Goal: Ask a question

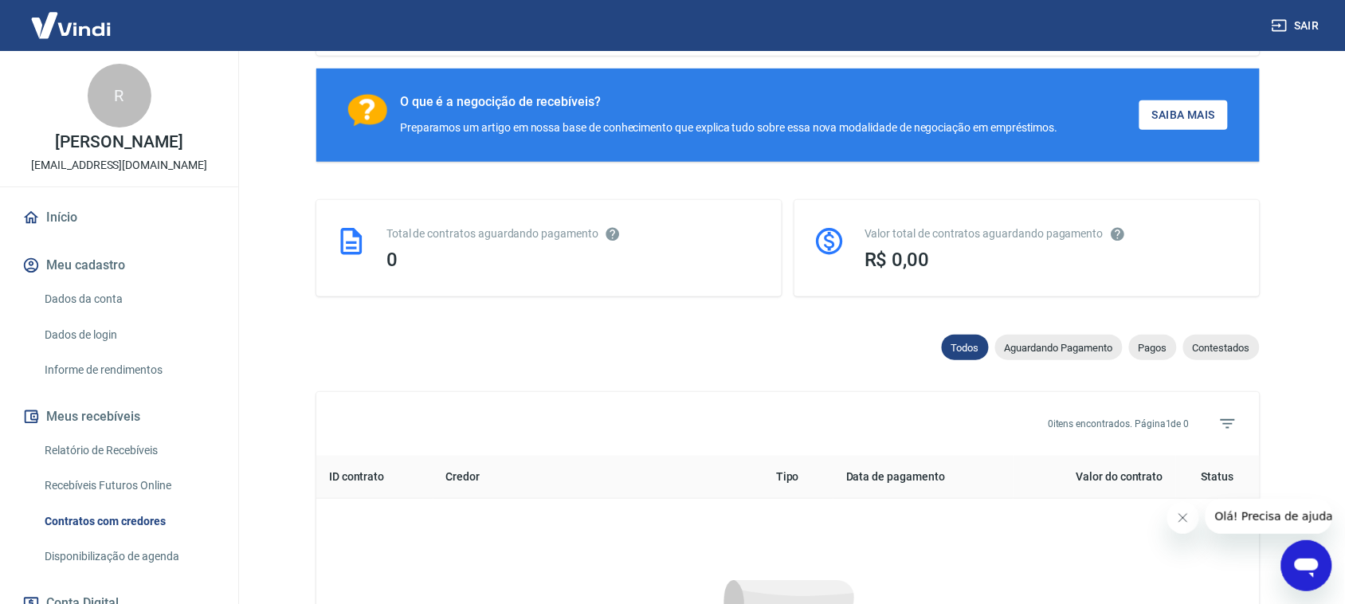
scroll to position [209, 0]
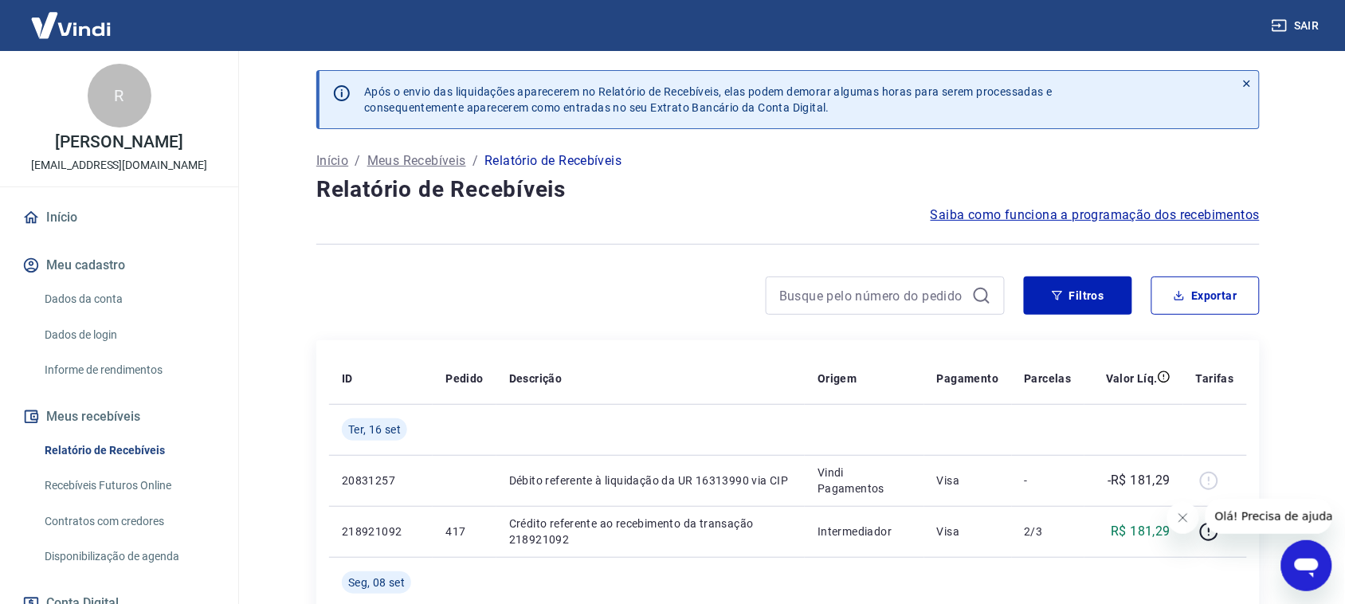
scroll to position [100, 0]
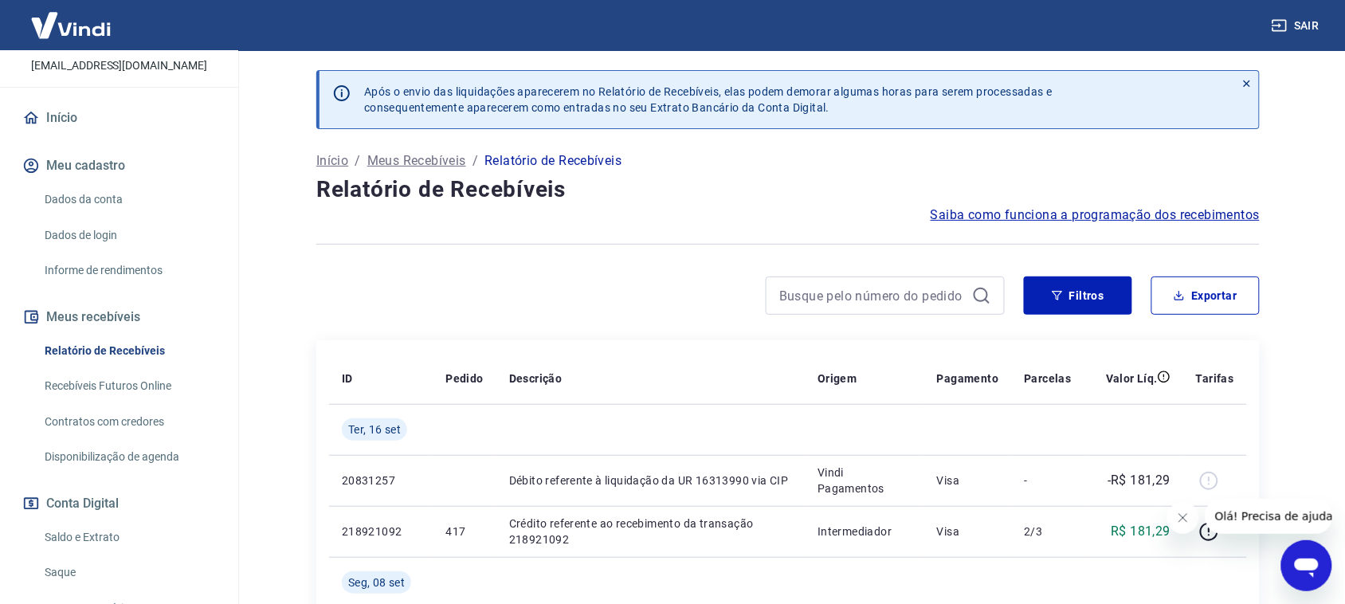
click at [158, 389] on link "Recebíveis Futuros Online" at bounding box center [128, 386] width 181 height 33
drag, startPoint x: 1288, startPoint y: 513, endPoint x: 2561, endPoint y: 1069, distance: 1389.3
click at [1288, 513] on span "Olá! Precisa de ajuda?" at bounding box center [1276, 515] width 124 height 13
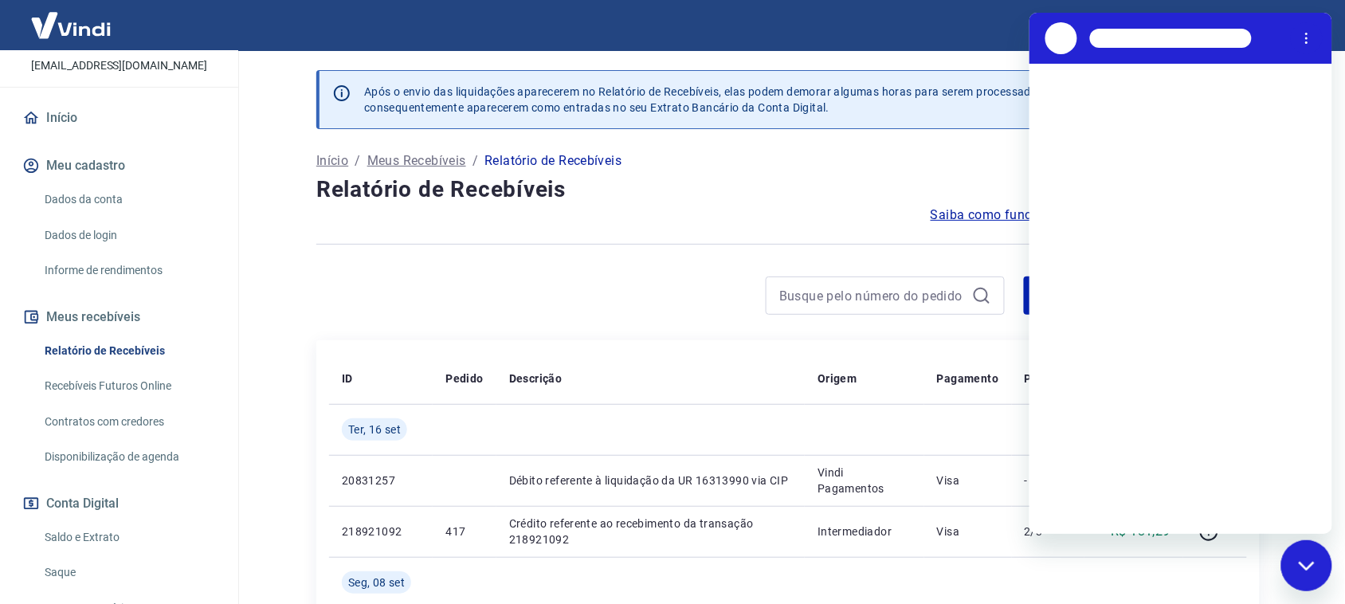
scroll to position [0, 0]
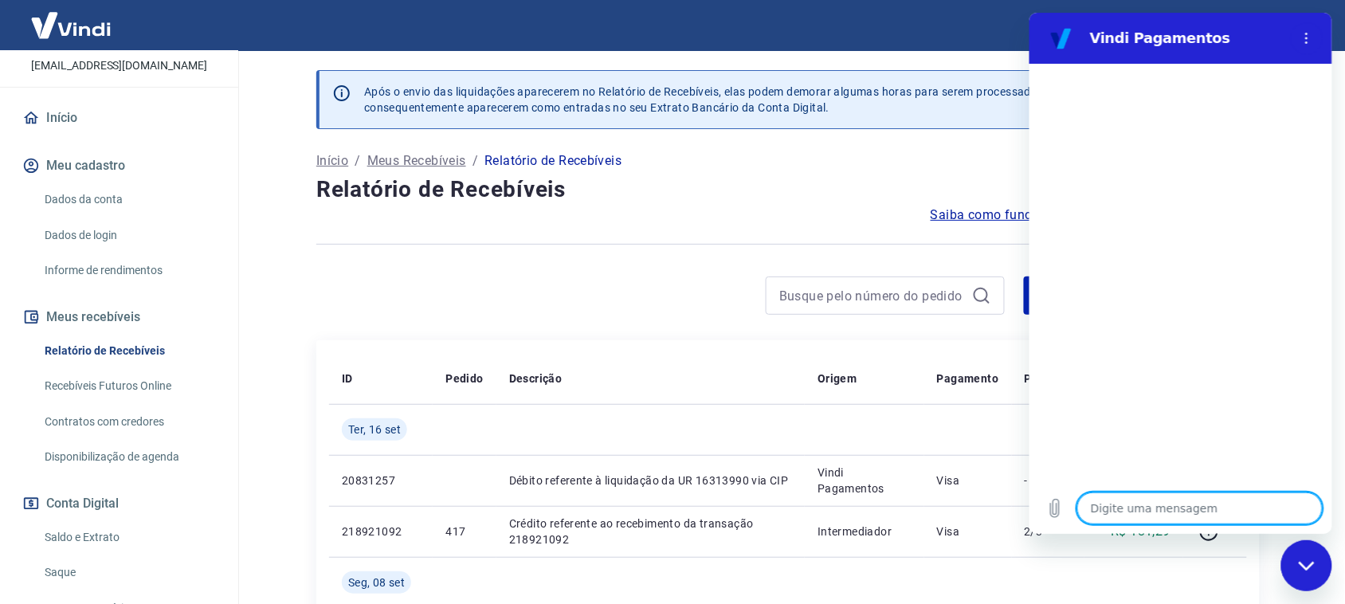
type textarea "B"
type textarea "x"
type textarea "Bo"
type textarea "x"
type textarea "Bom"
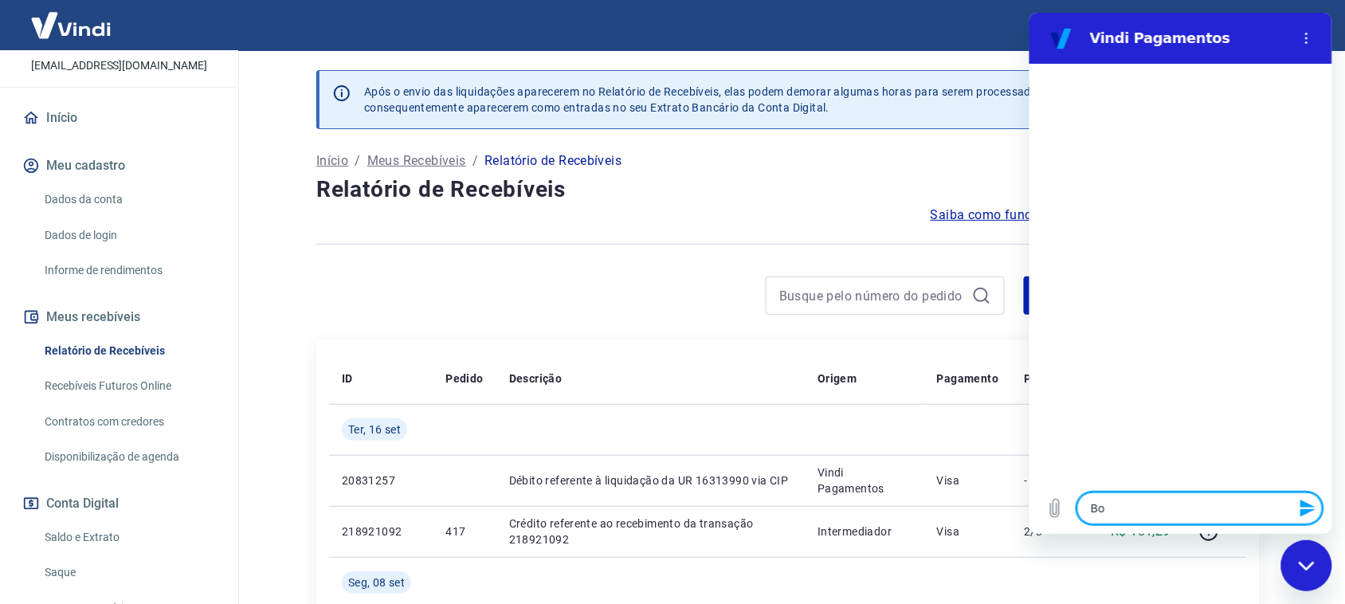
type textarea "x"
type textarea "Bom"
type textarea "x"
type textarea "Bom d"
type textarea "x"
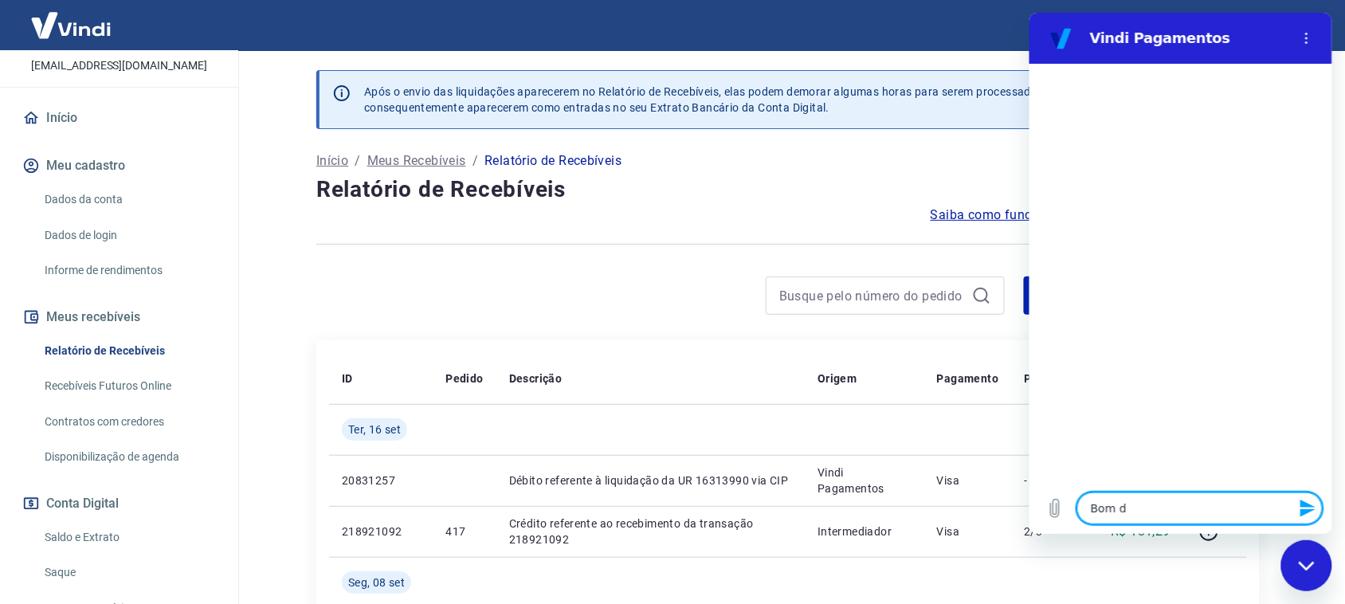
type textarea "Bom di"
type textarea "x"
type textarea "Bom dia"
type textarea "x"
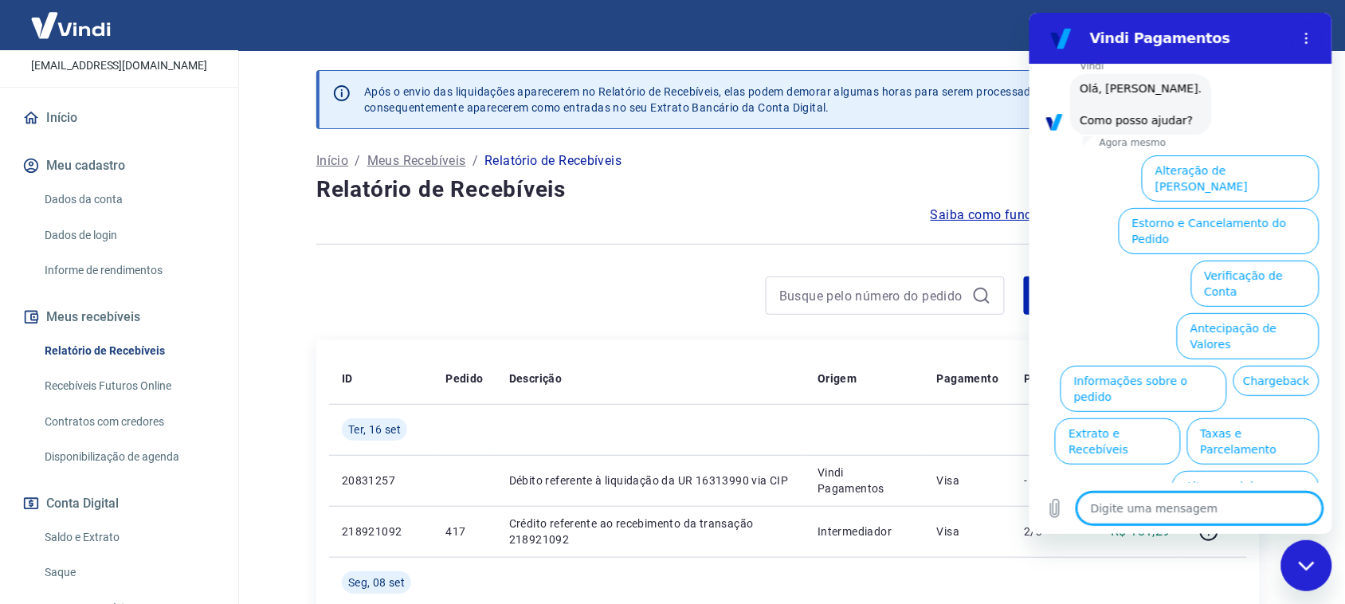
scroll to position [76, 0]
click at [1241, 417] on button "Taxas e Parcelamento" at bounding box center [1252, 440] width 132 height 46
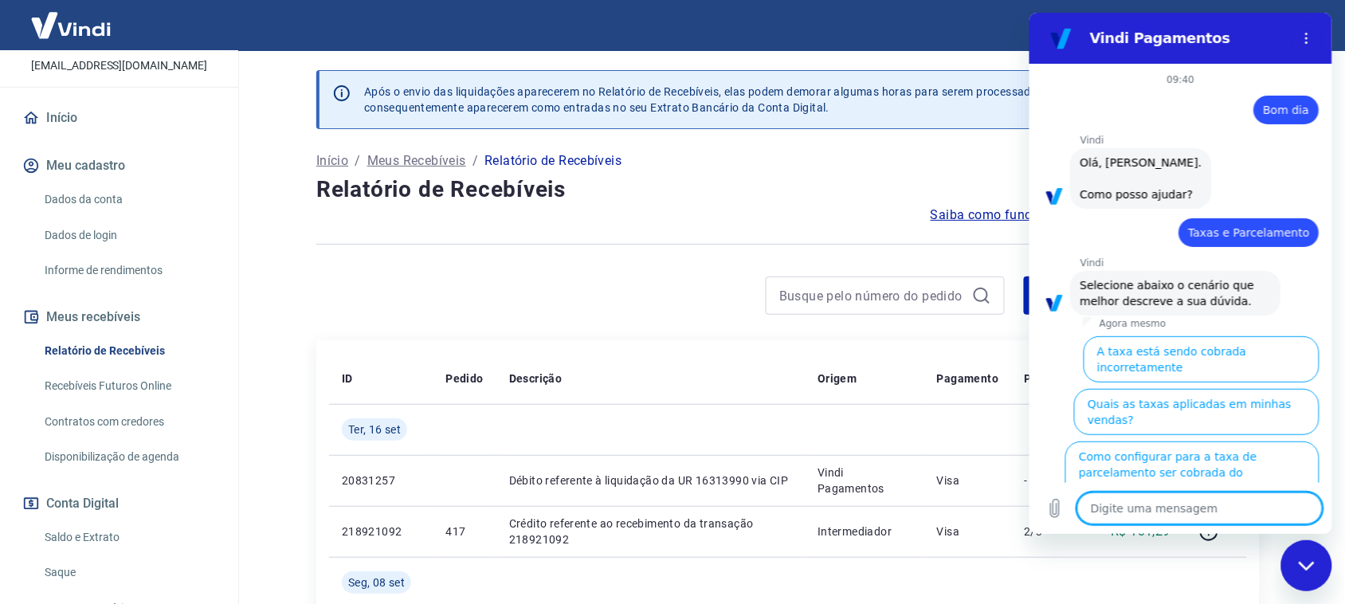
scroll to position [66, 0]
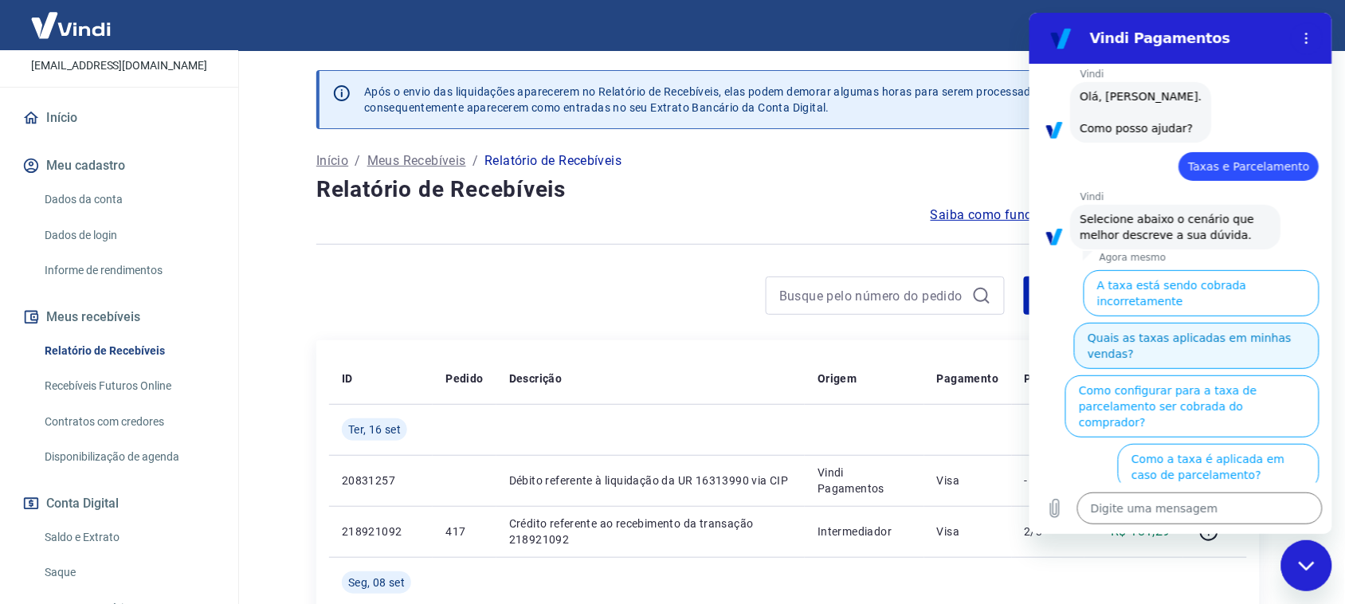
click at [1212, 327] on button "Quais as taxas aplicadas em minhas vendas?" at bounding box center [1195, 346] width 245 height 46
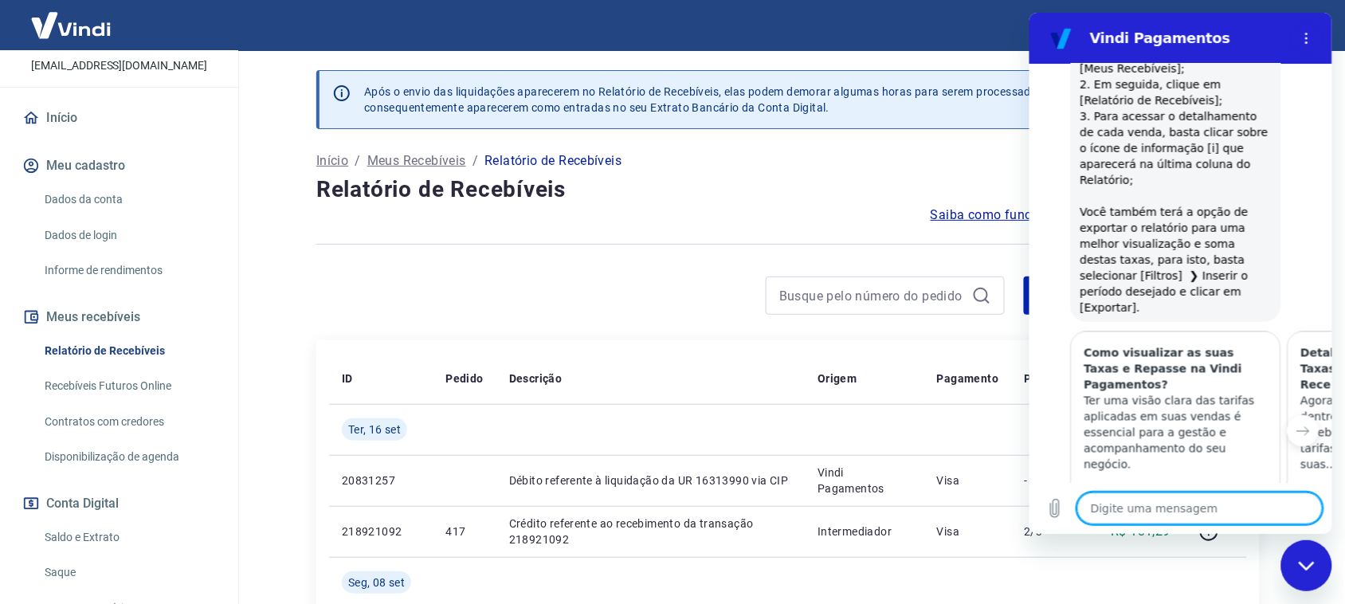
type textarea "x"
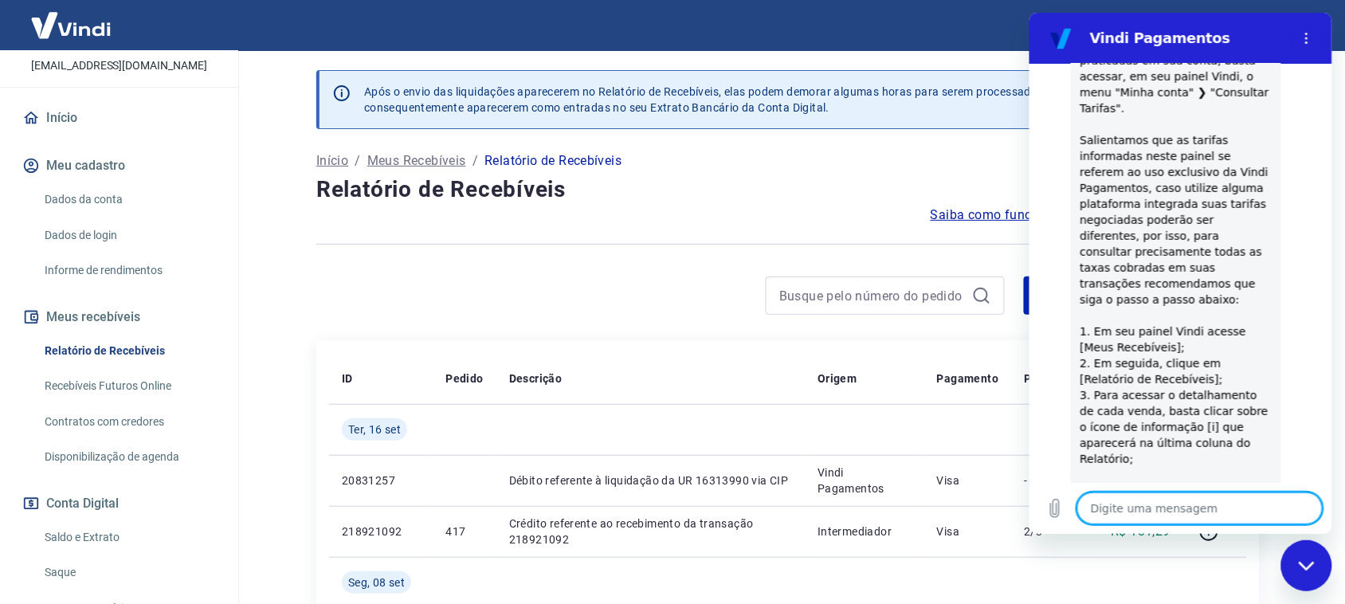
scroll to position [643, 0]
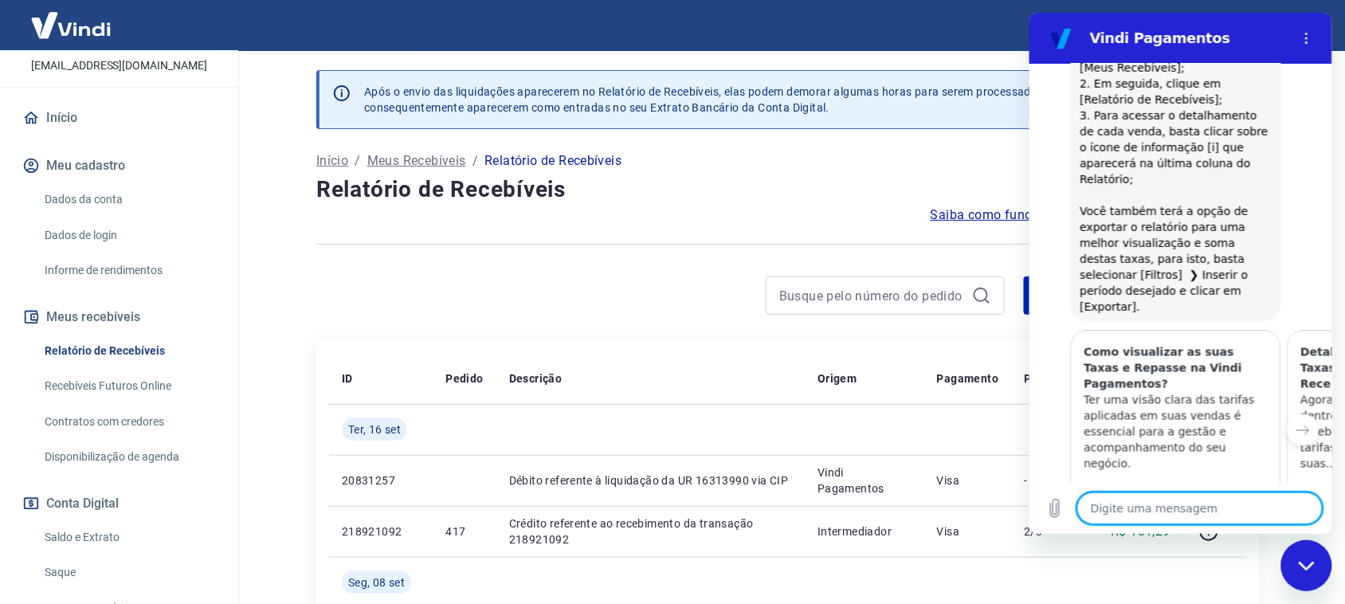
click at [1146, 511] on textarea at bounding box center [1198, 508] width 245 height 32
type textarea "F"
type textarea "x"
type textarea "Fi"
type textarea "x"
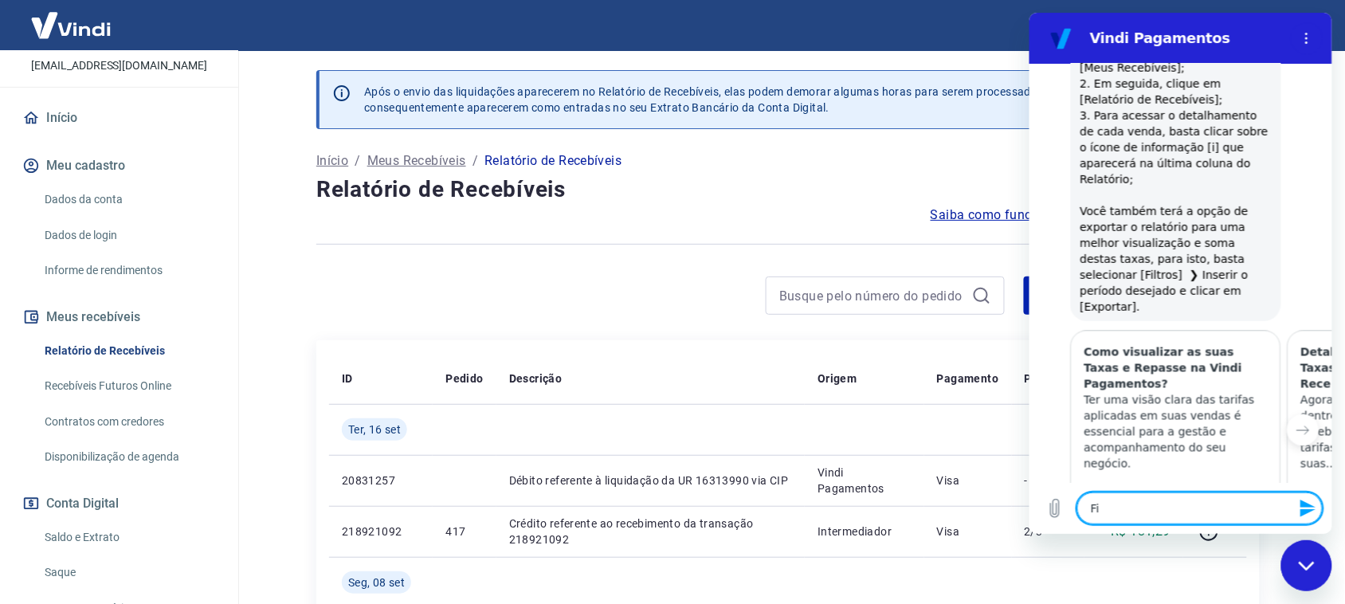
type textarea "Fiz"
type textarea "x"
type textarea "Fize"
type textarea "x"
type textarea "Fizem"
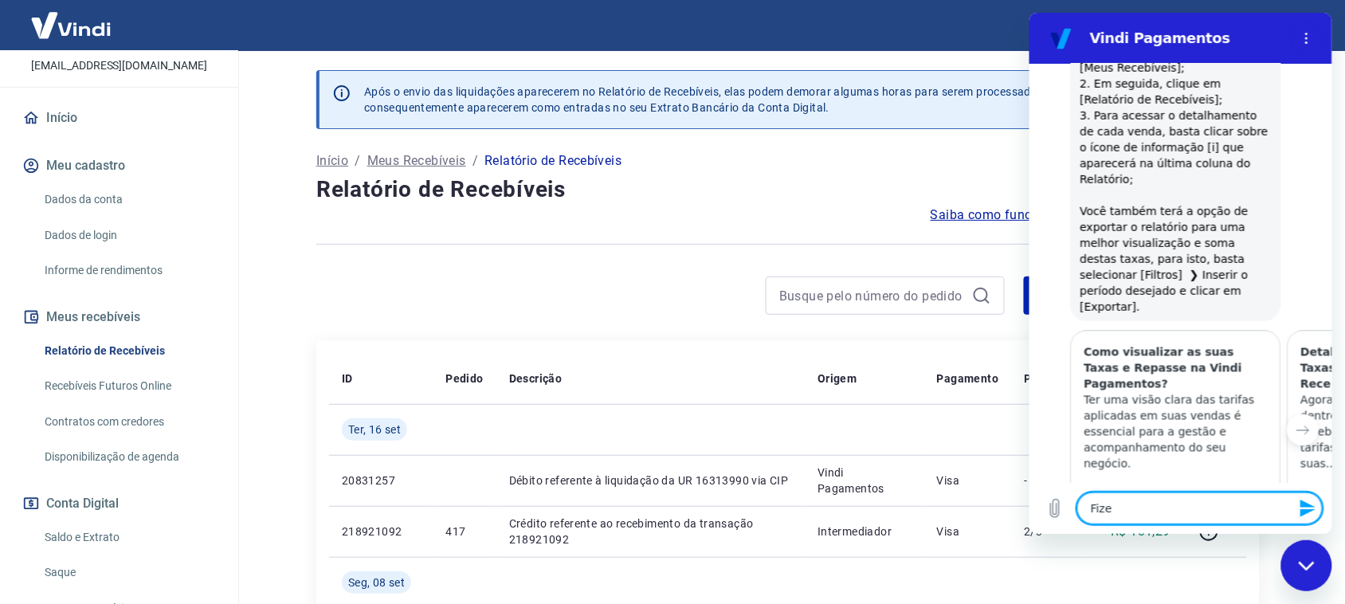
type textarea "x"
type textarea "Fizemo"
type textarea "x"
type textarea "Fizemos"
type textarea "x"
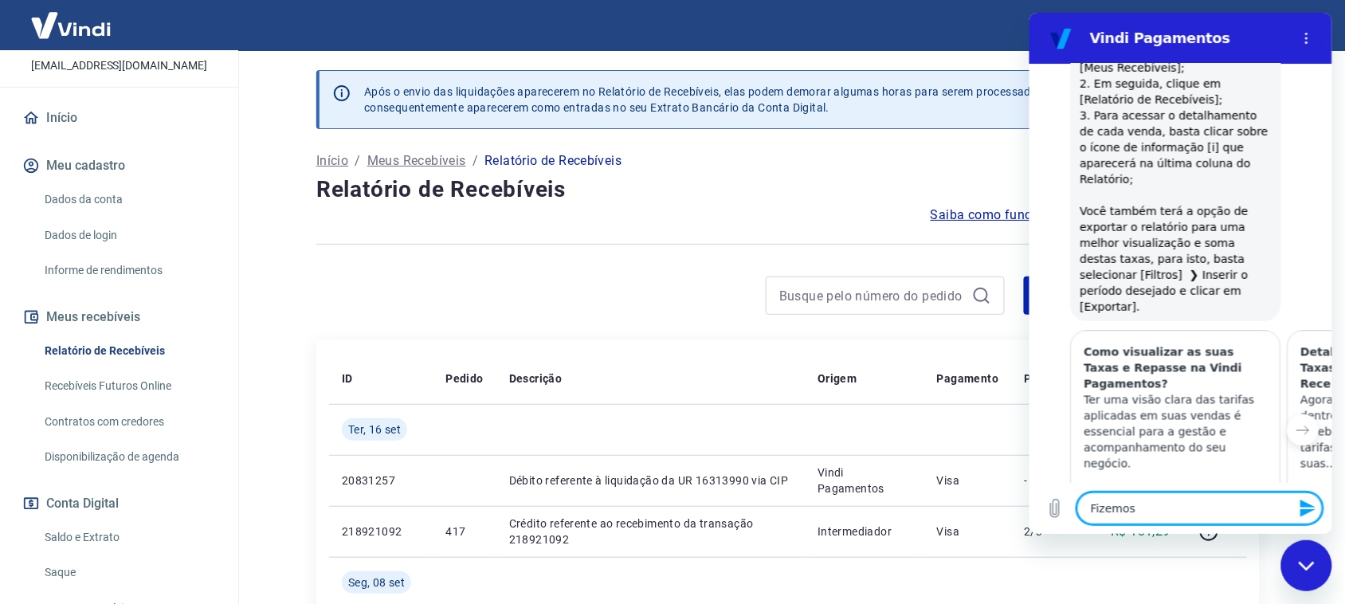
type textarea "Fizemos"
type textarea "x"
type textarea "Fizemos u"
type textarea "x"
type textarea "Fizemos um"
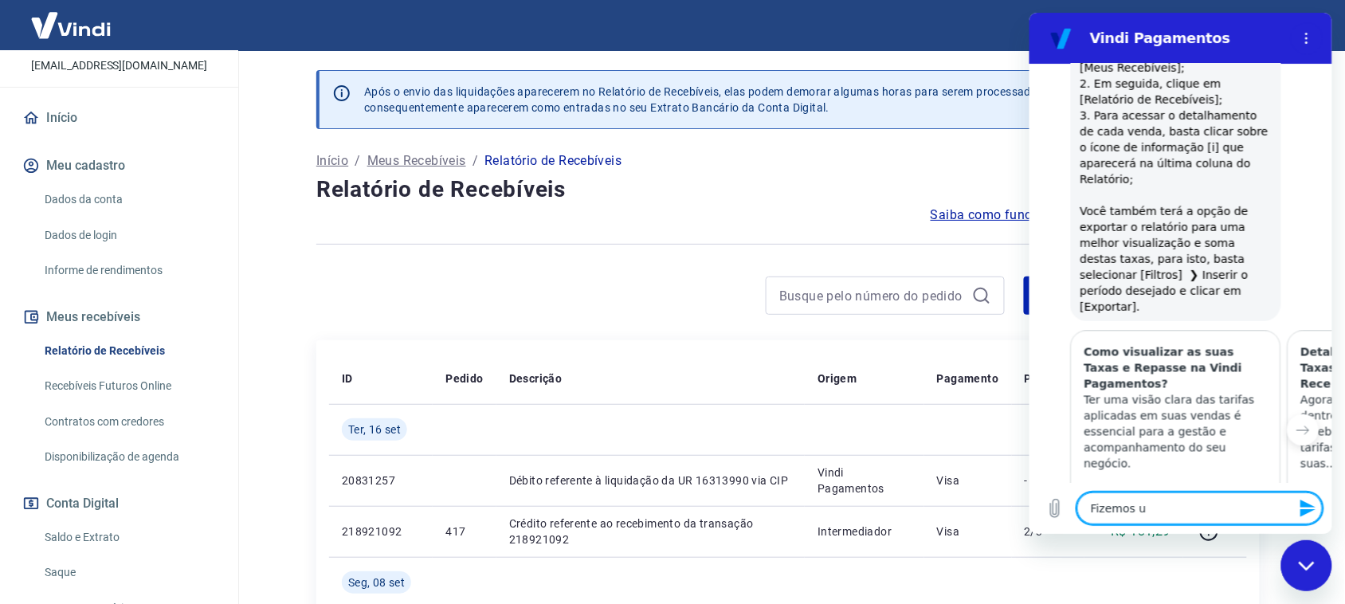
type textarea "x"
type textarea "Fizemos um"
type textarea "x"
type textarea "Fizemos um l"
type textarea "x"
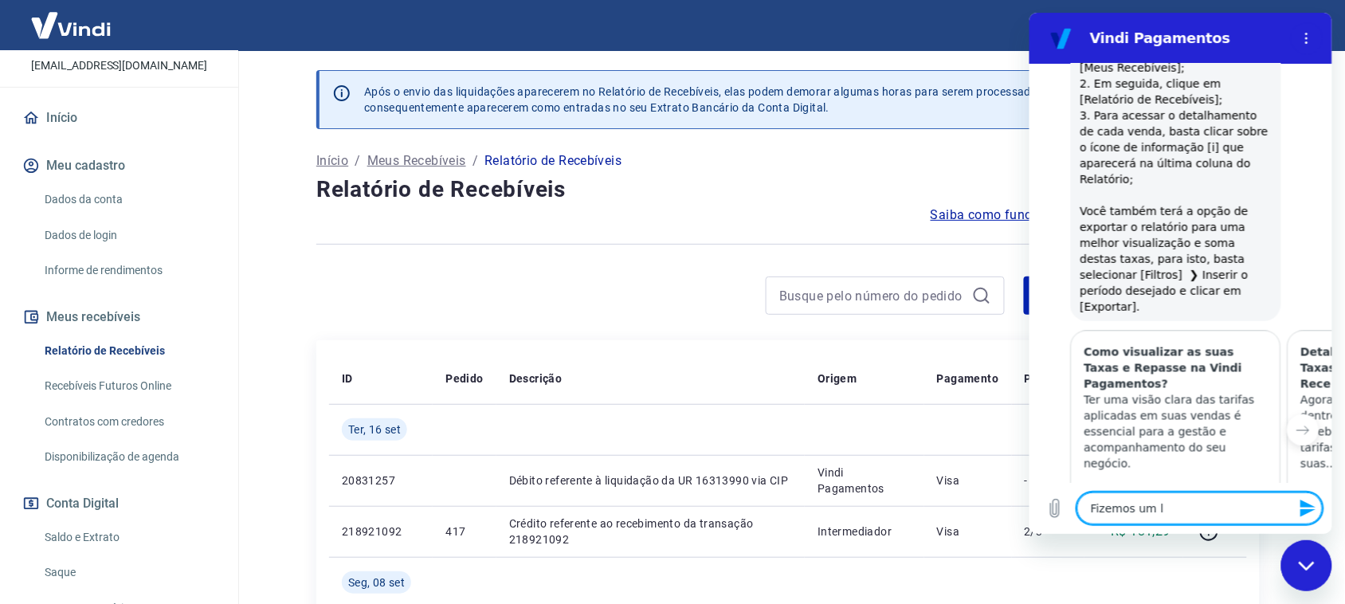
type textarea "Fizemos um le"
type textarea "x"
type textarea "Fizemos um lev"
type textarea "x"
type textarea "Fizemos um leva"
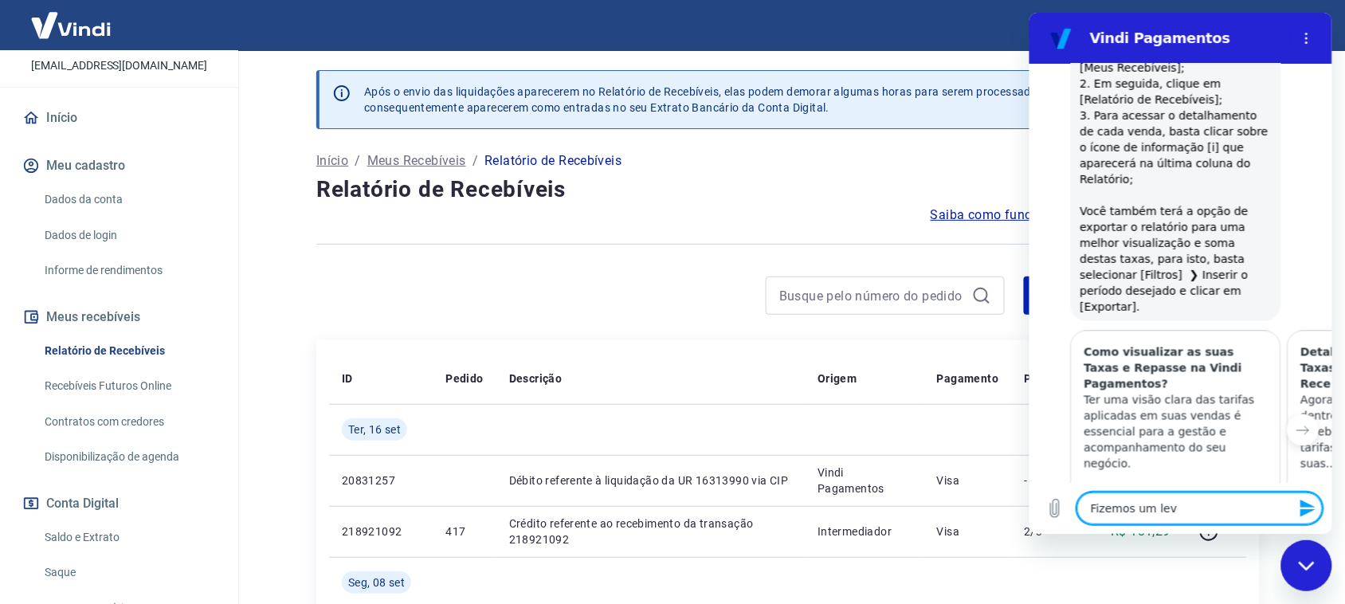
type textarea "x"
type textarea "Fizemos um levan"
type textarea "x"
type textarea "Fizemos um levant"
type textarea "x"
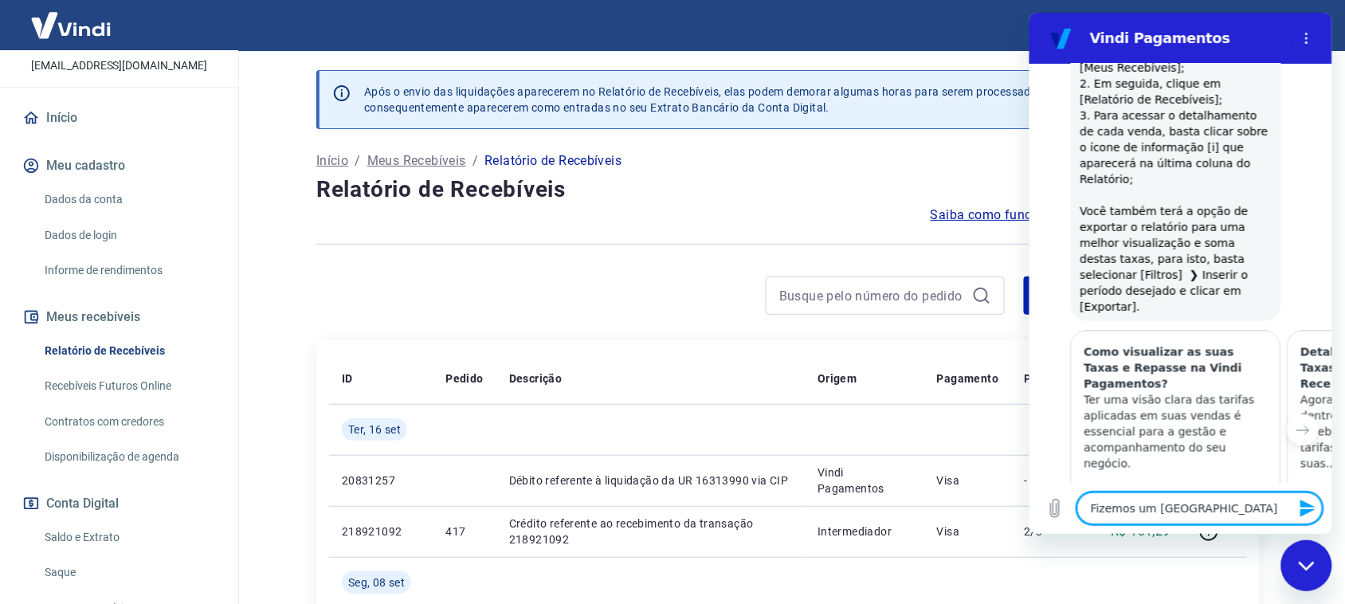
type textarea "Fizemos um levanta"
type textarea "x"
type textarea "Fizemos um levantam"
type textarea "x"
type textarea "Fizemos um levantame"
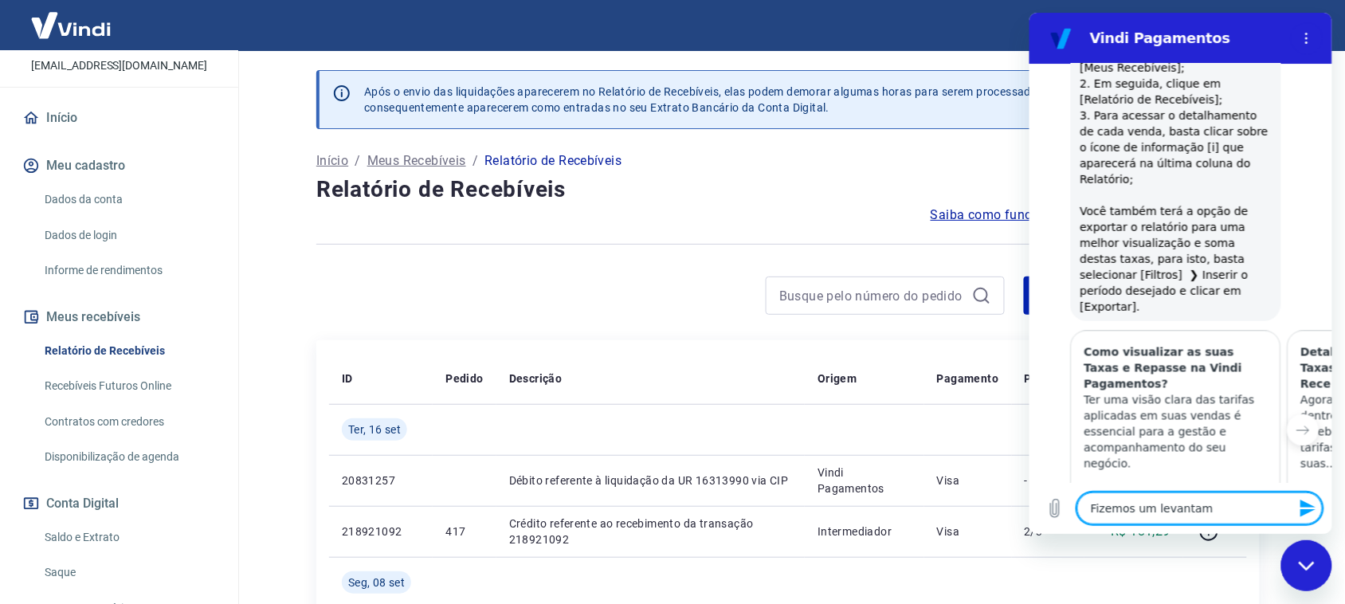
type textarea "x"
type textarea "Fizemos um levantamen"
type textarea "x"
type textarea "Fizemos um levantament"
type textarea "x"
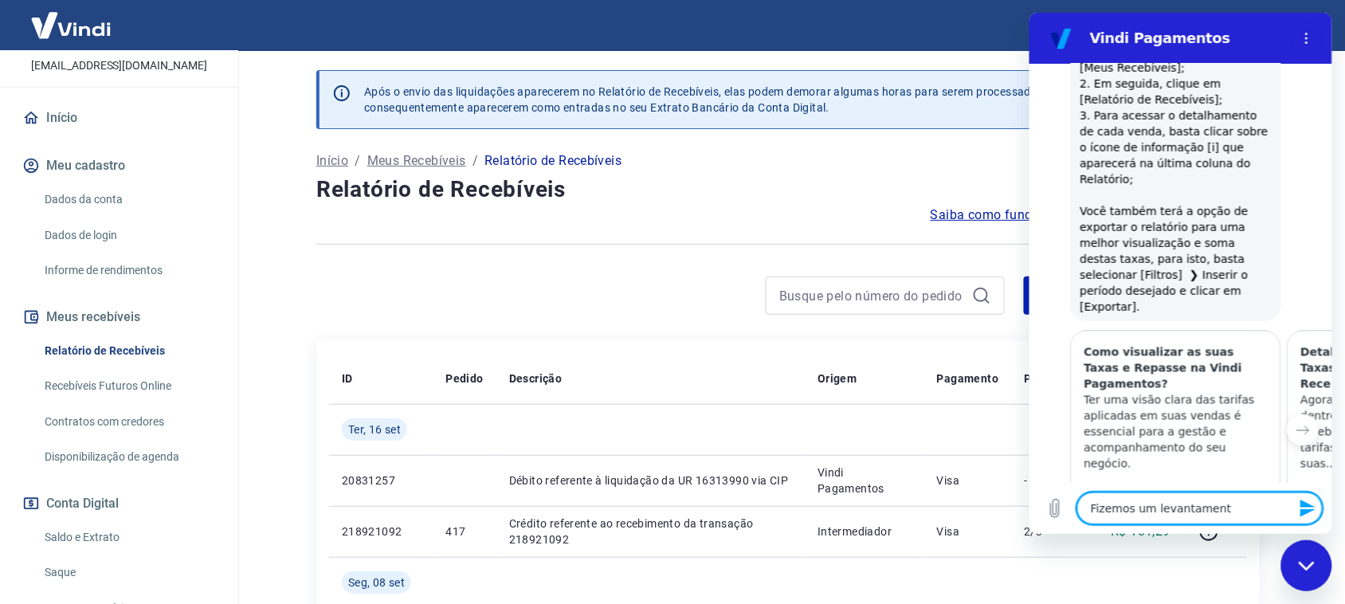
type textarea "Fizemos um levantamente"
type textarea "x"
type textarea "Fizemos um levantamente"
type textarea "x"
type textarea "Fizemos um levantamente d"
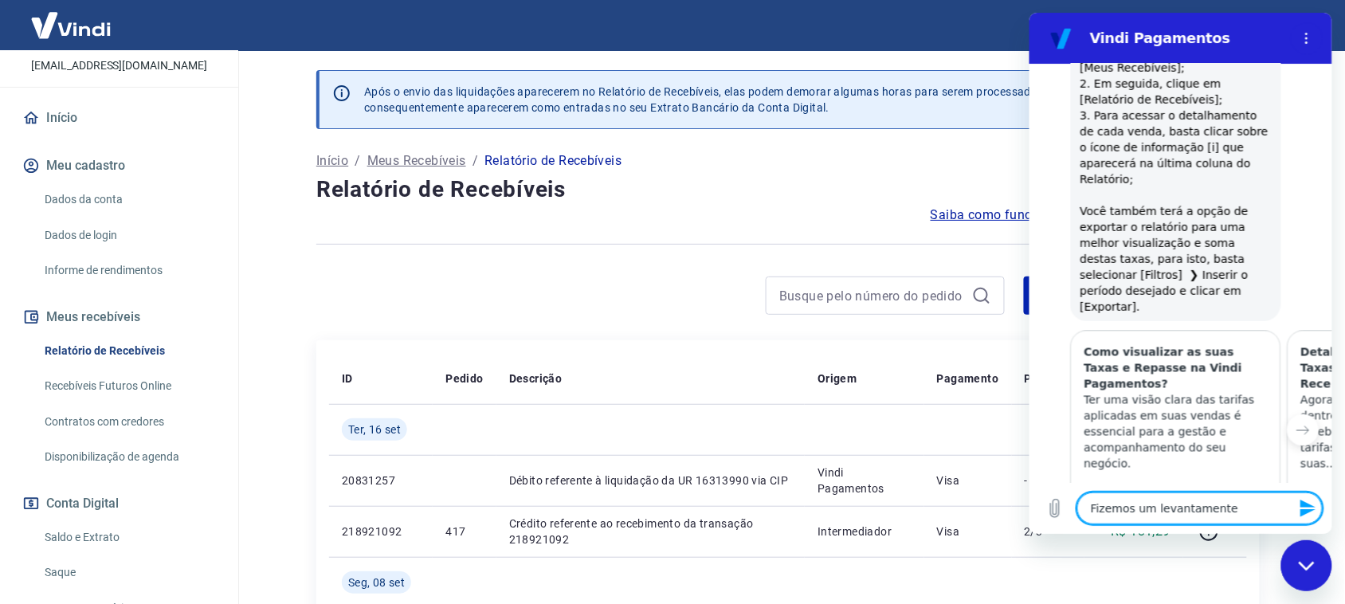
type textarea "x"
type textarea "Fizemos um levantamente do"
type textarea "x"
type textarea "Fizemos um levantamente do"
type textarea "x"
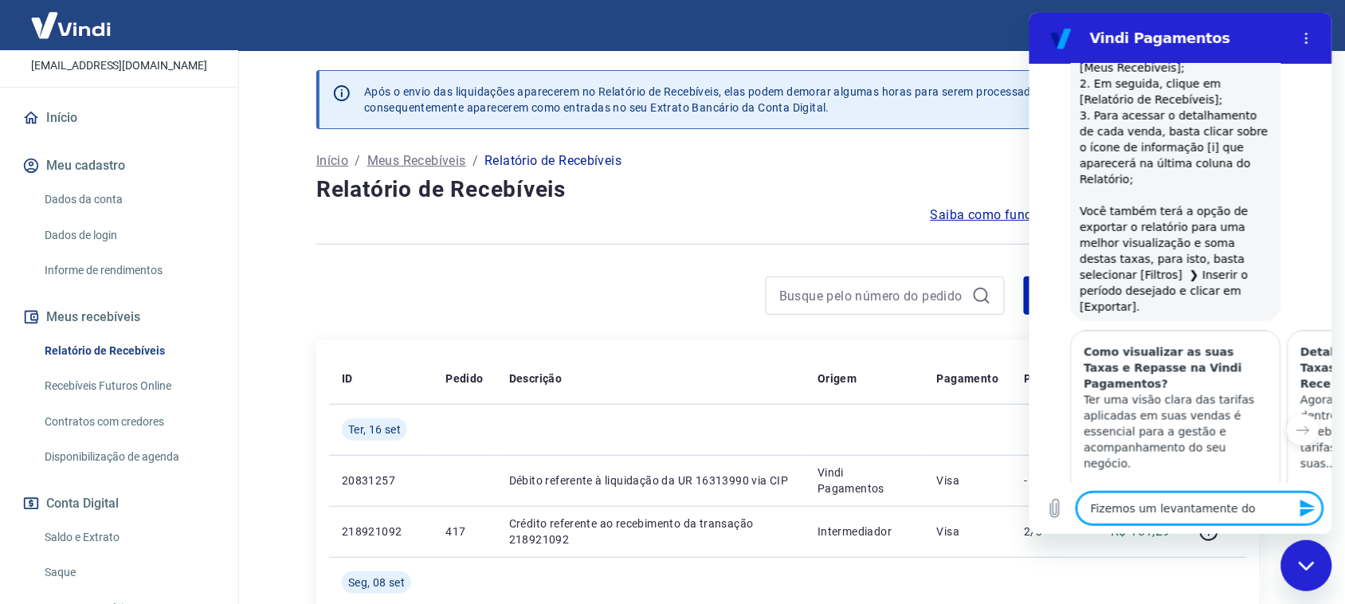
type textarea "Fizemos um levantamente do"
type textarea "x"
type textarea "Fizemos um levantamente dos"
type textarea "x"
type textarea "Fizemos um levantamente dos"
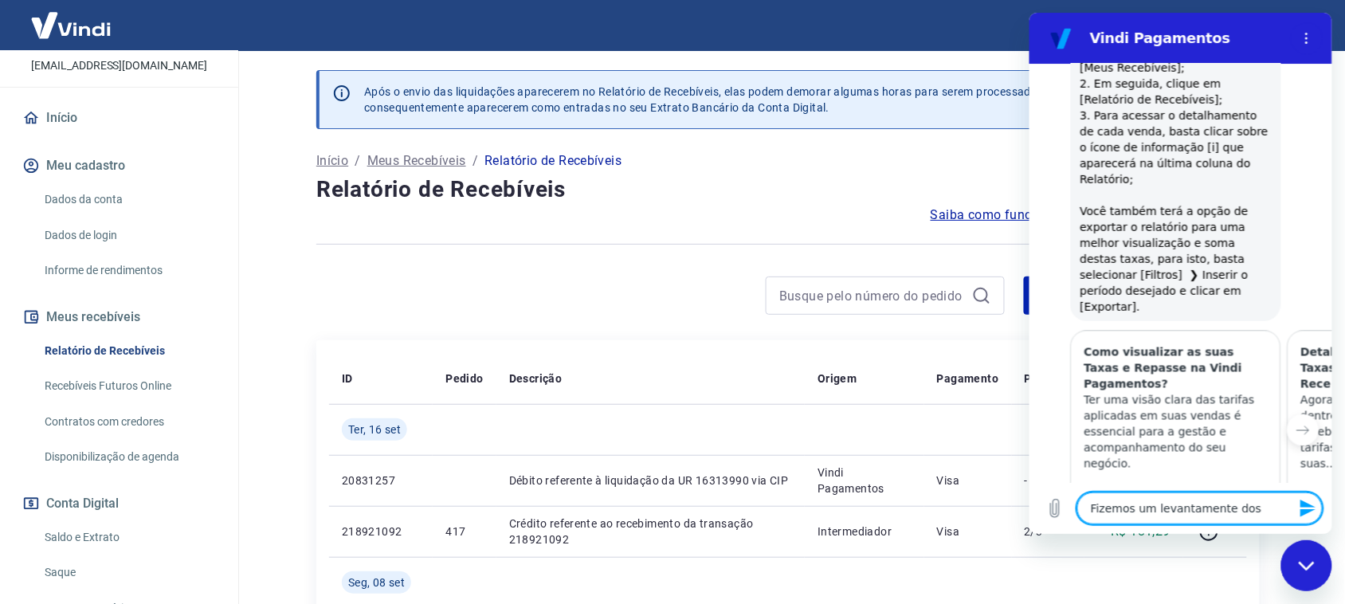
type textarea "x"
type textarea "Fizemos um levantamente dos"
type textarea "x"
type textarea "Fizemos um levantamente do"
type textarea "x"
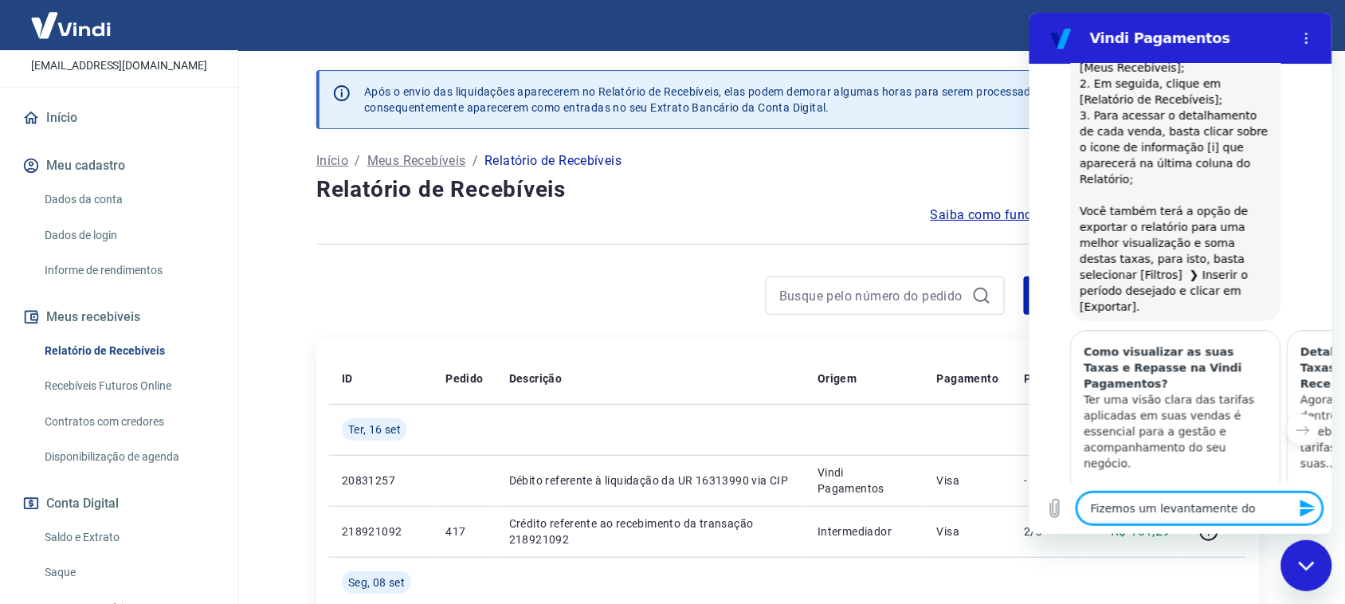
type textarea "Fizemos um levantamente d"
type textarea "x"
type textarea "Fizemos um levantamente"
type textarea "x"
type textarea "Fizemos um levantamente"
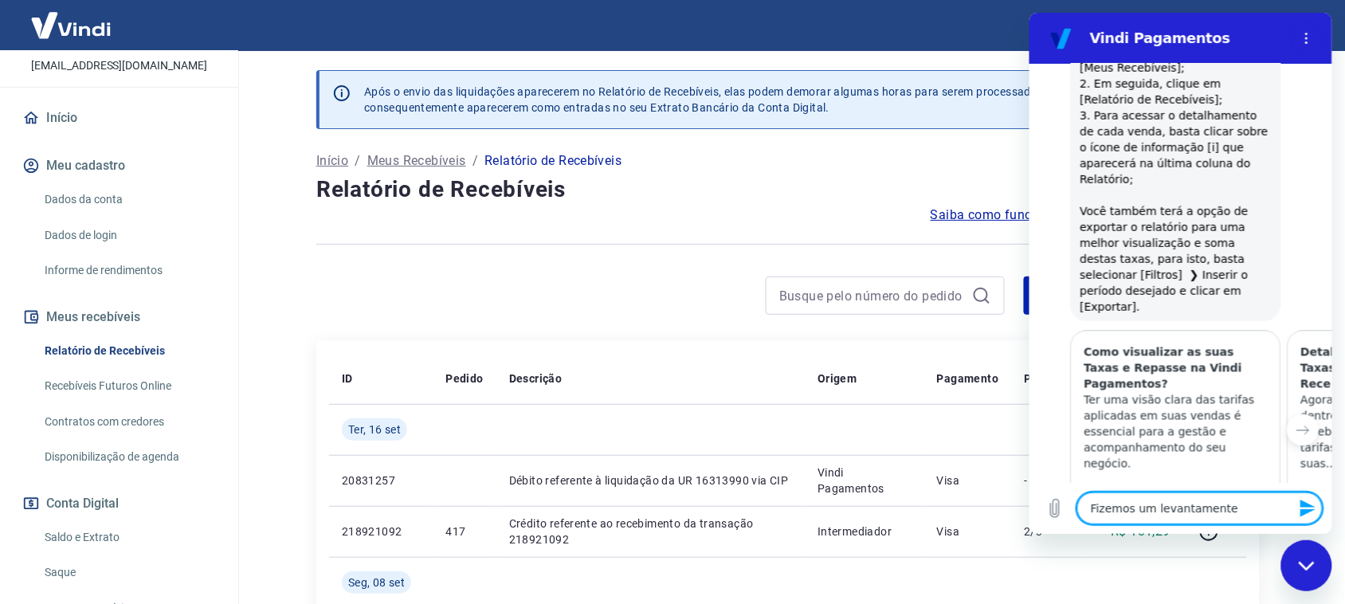
type textarea "x"
type textarea "Fizemos um levantament"
type textarea "x"
type textarea "Fizemos um levantamento"
type textarea "x"
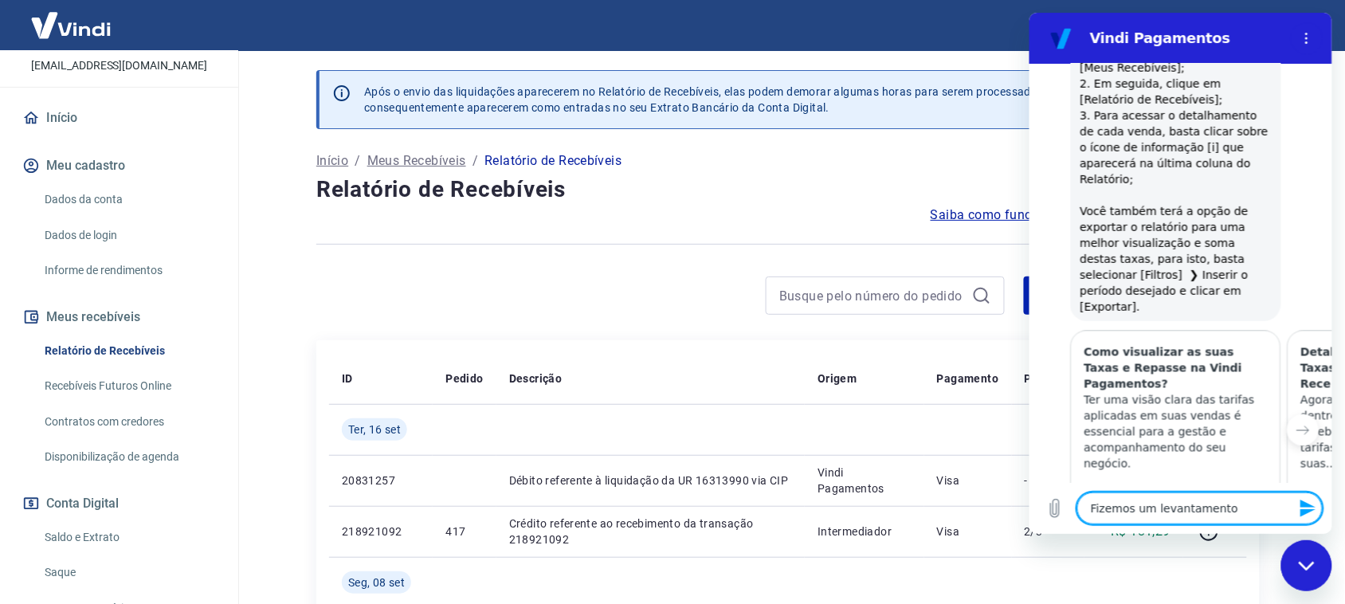
type textarea "Fizemos um levantamento"
type textarea "x"
type textarea "Fizemos um levantamento d"
type textarea "x"
type textarea "Fizemos um levantamento do"
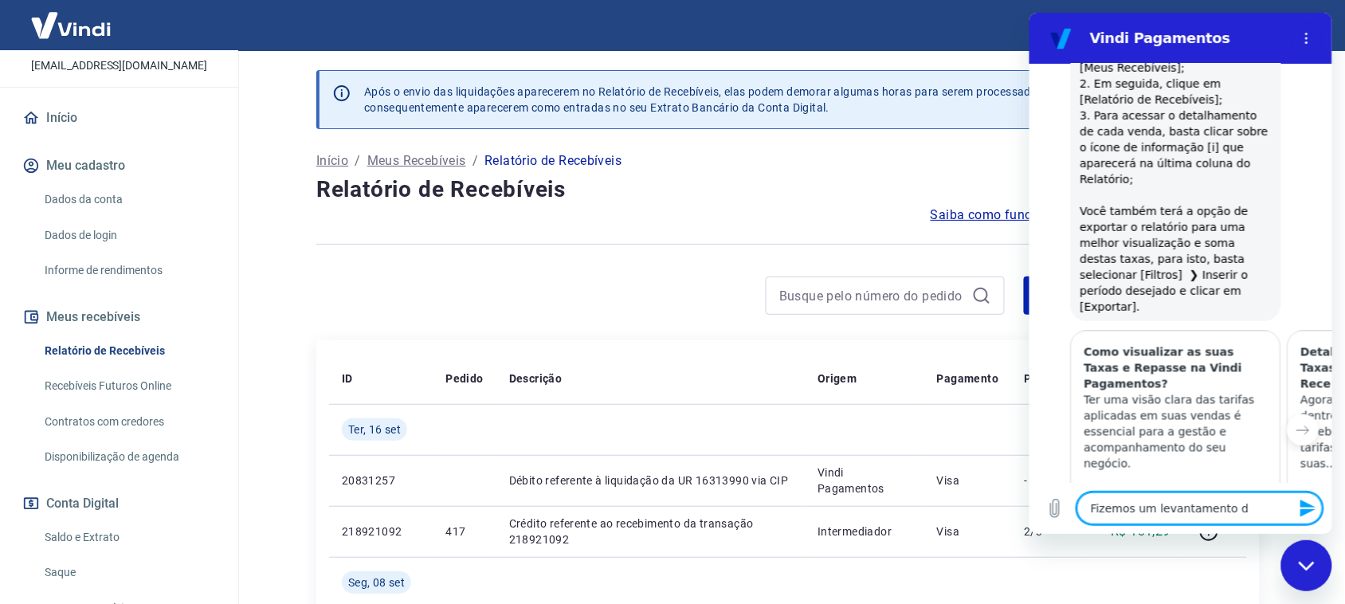
type textarea "x"
type textarea "Fizemos um levantamento dos"
type textarea "x"
type textarea "Fizemos um levantamento dos"
type textarea "x"
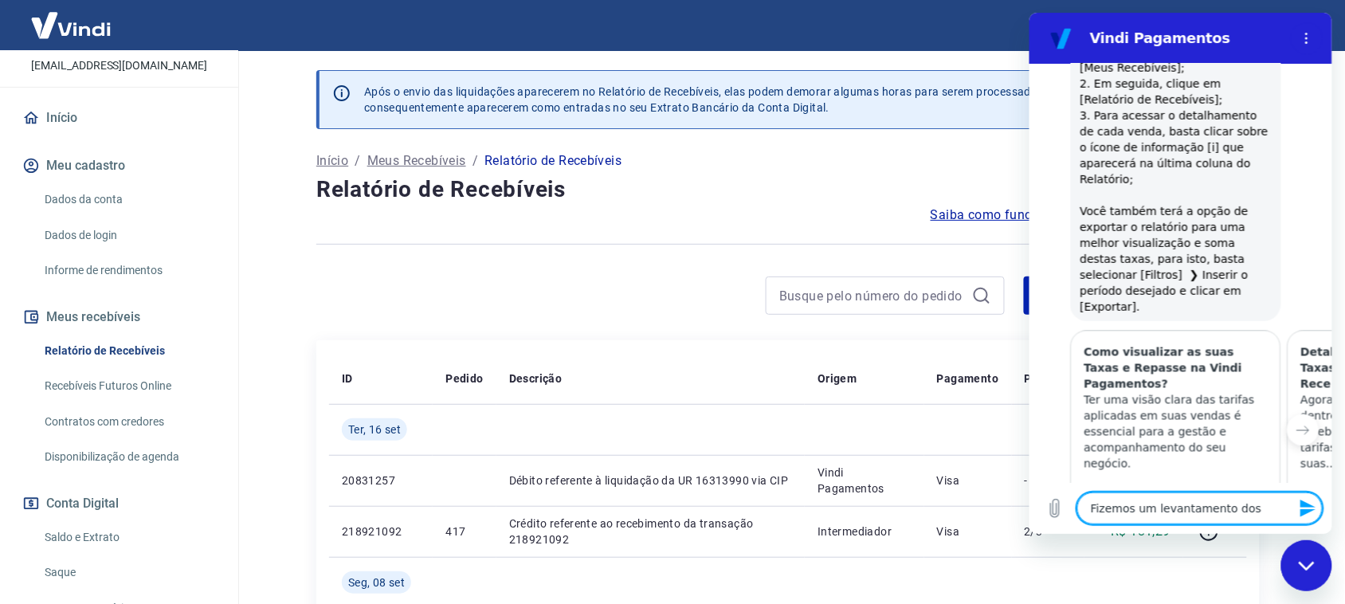
type textarea "Fizemos um levantamento dos r"
type textarea "x"
type textarea "Fizemos um levantamento dos re"
type textarea "x"
type textarea "Fizemos um levantamento dos rec"
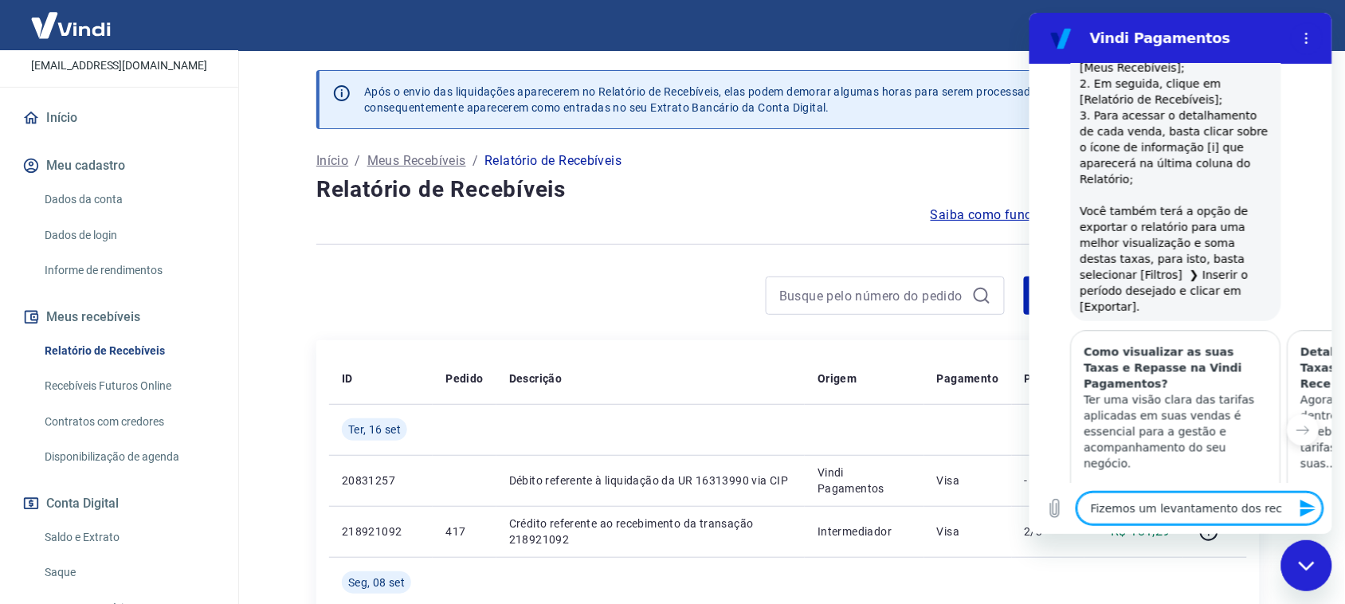
type textarea "x"
type textarea "Fizemos um levantamento dos rece"
type textarea "x"
type textarea "Fizemos um levantamento dos receb"
type textarea "x"
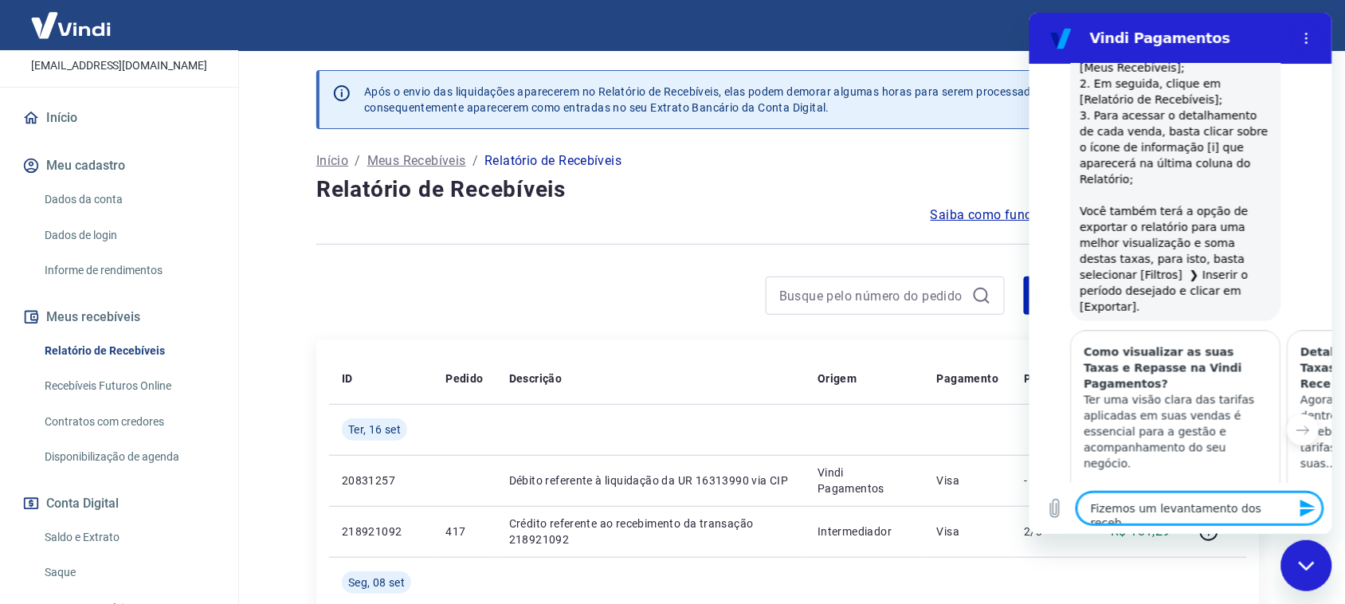
type textarea "Fizemos um levantamento dos recebi"
type textarea "x"
type textarea "Fizemos um levantamento dos recebim"
type textarea "x"
type textarea "Fizemos um levantamento dos recebime"
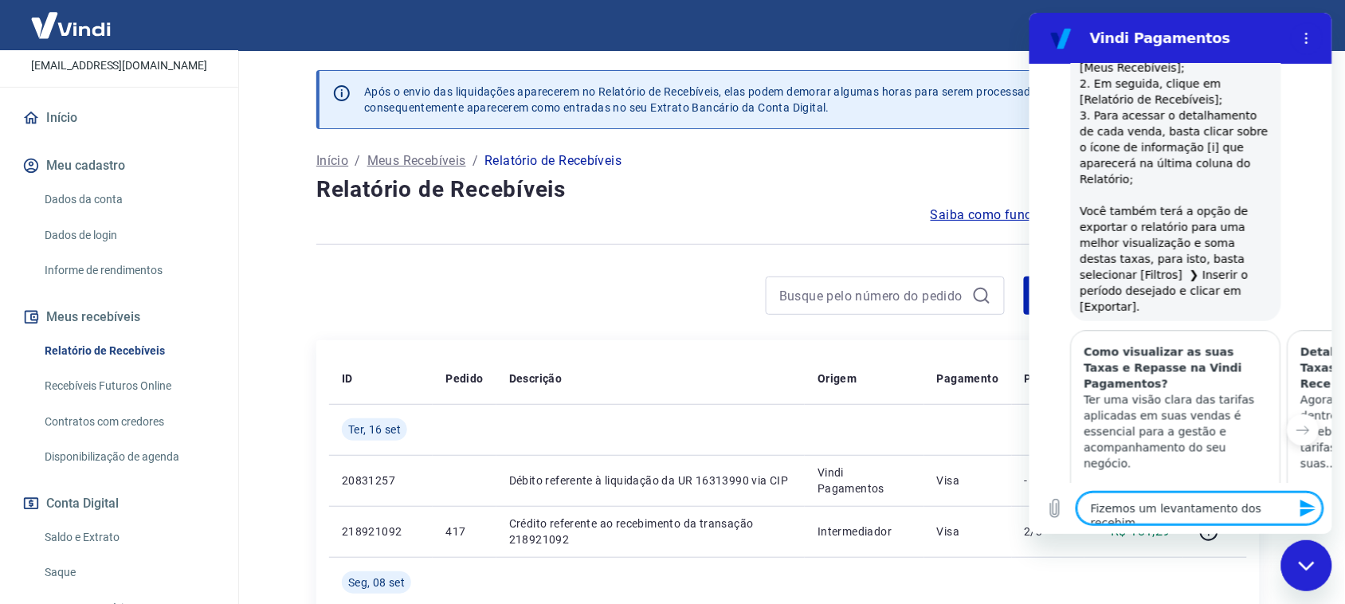
type textarea "x"
type textarea "Fizemos um levantamento dos recebimen"
type textarea "x"
type textarea "Fizemos um levantamento dos recebiment"
type textarea "x"
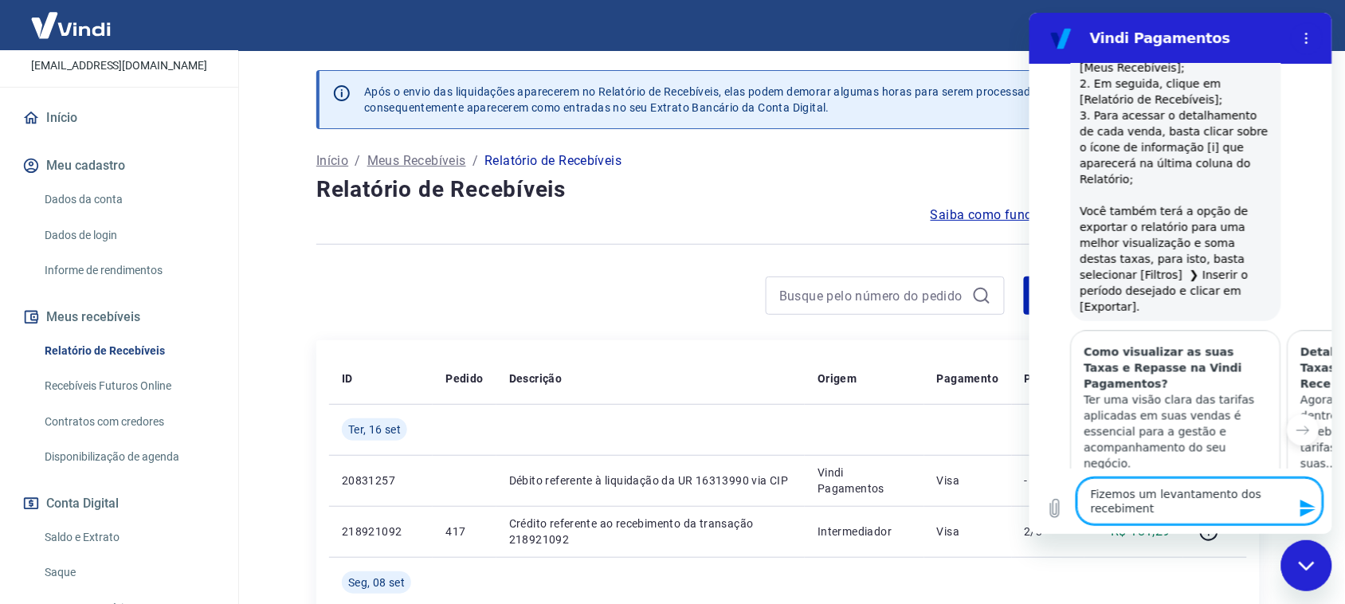
type textarea "Fizemos um levantamento dos recebimento"
type textarea "x"
type textarea "Fizemos um levantamento dos recebimentos"
type textarea "x"
type textarea "Fizemos um levantamento dos recebimentos"
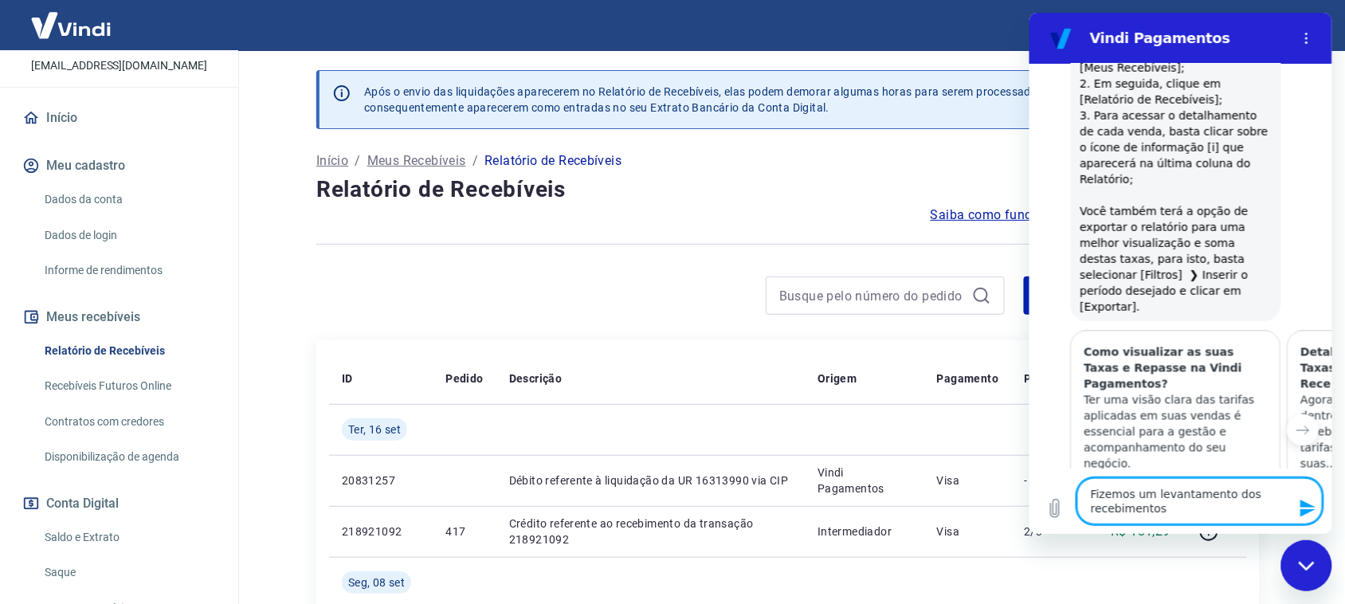
type textarea "x"
type textarea "Fizemos um levantamento dos recebimentos p"
type textarea "x"
type textarea "Fizemos um levantamento dos recebimentos pe"
type textarea "x"
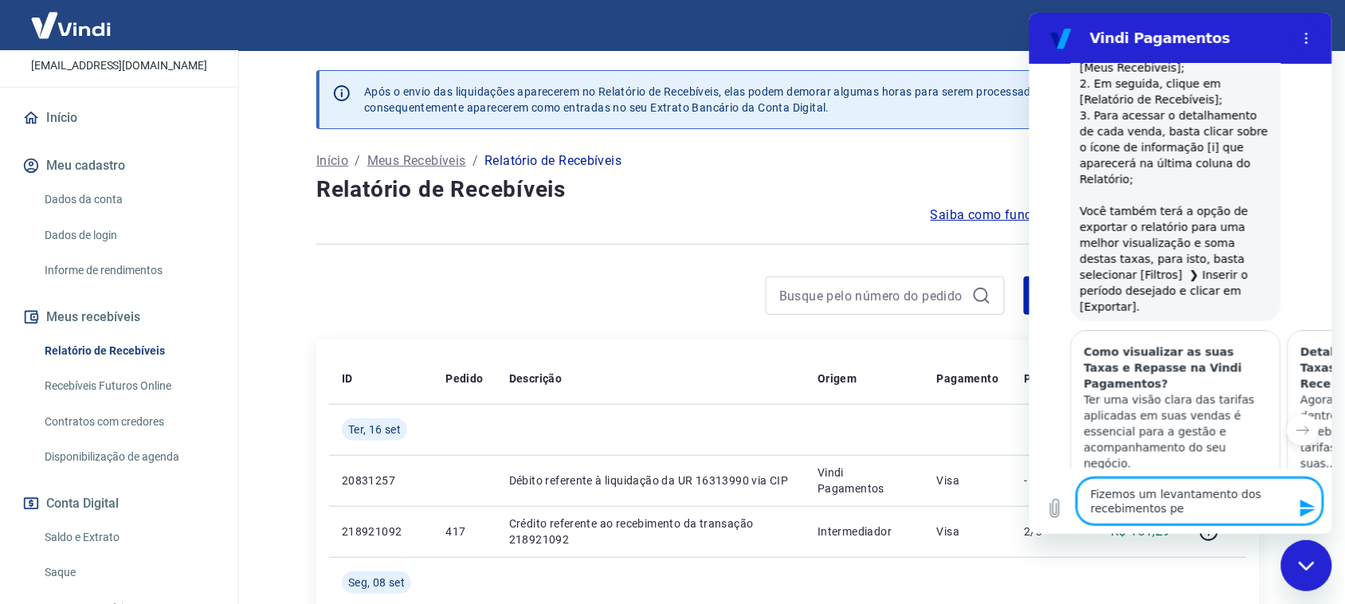
type textarea "Fizemos um levantamento dos recebimentos pel"
type textarea "x"
type textarea "Fizemos um levantamento dos recebimentos pelo"
type textarea "x"
type textarea "Fizemos um levantamento dos recebimentos pelo"
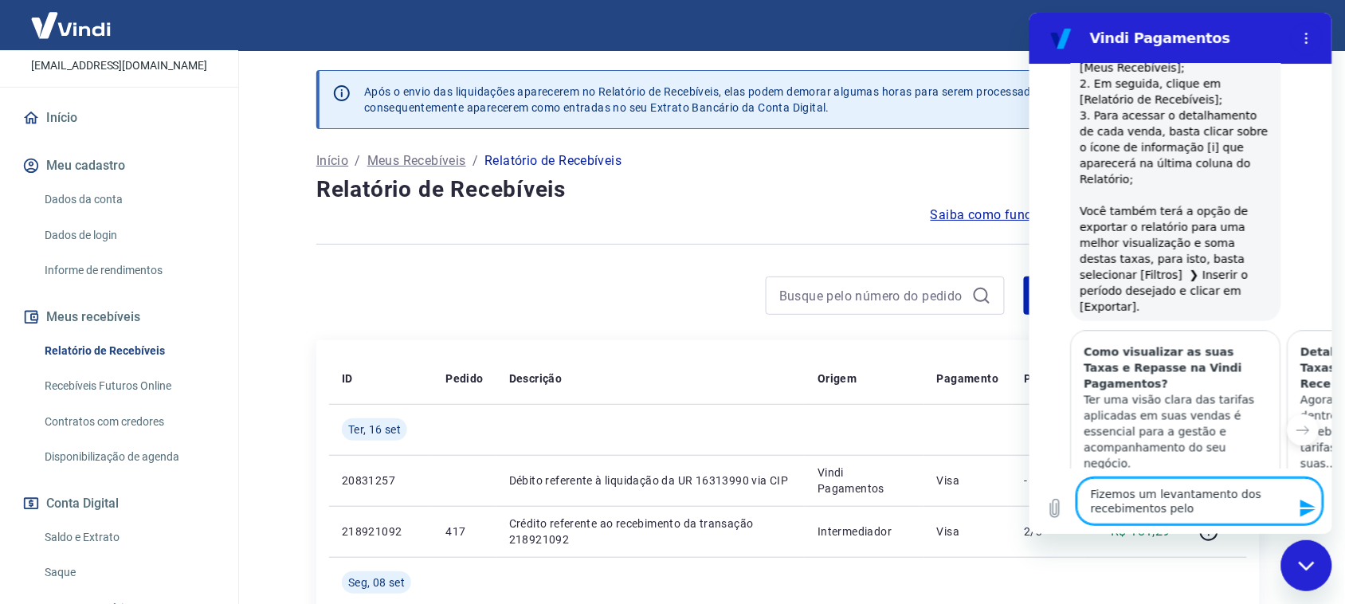
type textarea "x"
type textarea "Fizemos um levantamento dos recebimentos pelo c"
type textarea "x"
type textarea "Fizemos um levantamento dos recebimentos pelo ca"
type textarea "x"
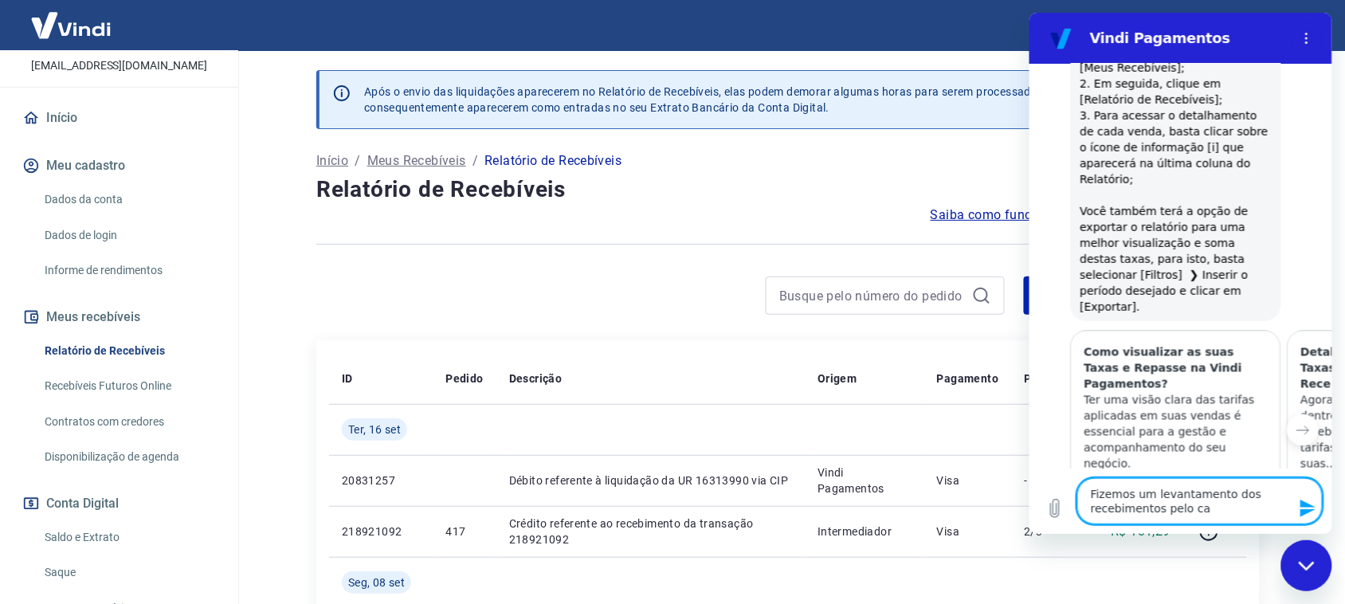
type textarea "Fizemos um levantamento dos recebimentos pelo car"
type textarea "x"
type textarea "Fizemos um levantamento dos recebimentos pelo cart"
type textarea "x"
type textarea "Fizemos um levantamento dos recebimentos pelo cartã"
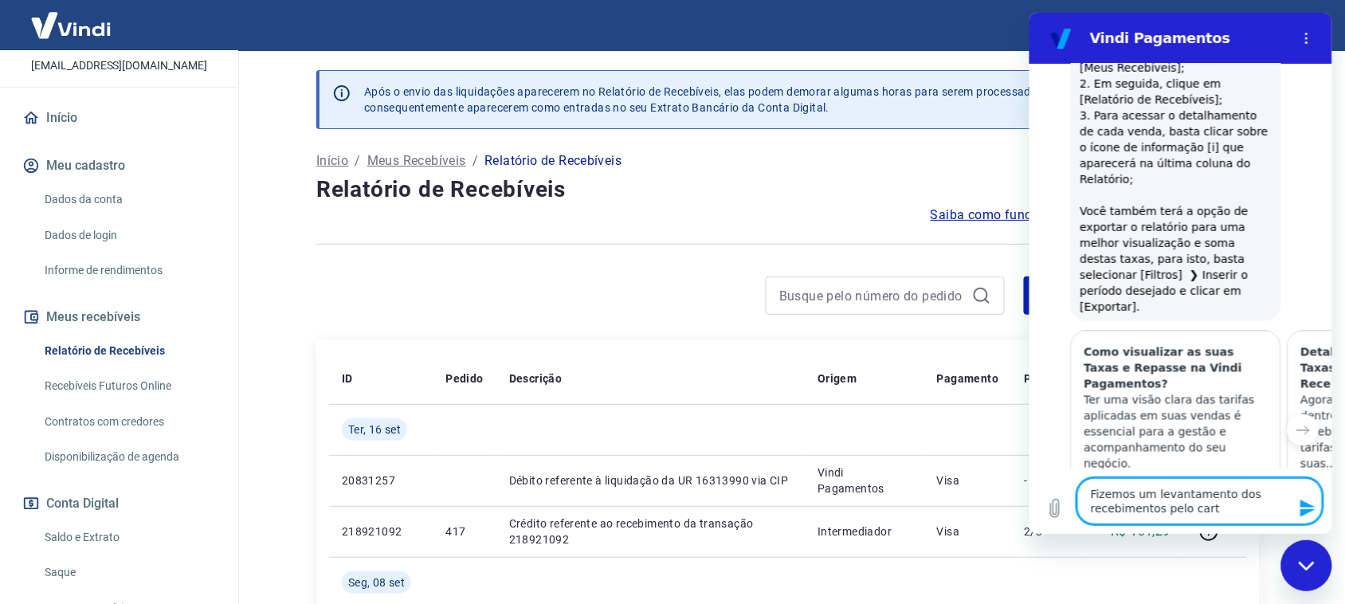
type textarea "x"
type textarea "Fizemos um levantamento dos recebimentos pelo cartão"
type textarea "x"
type textarea "Fizemos um levantamento dos recebimentos pelo cartão"
type textarea "x"
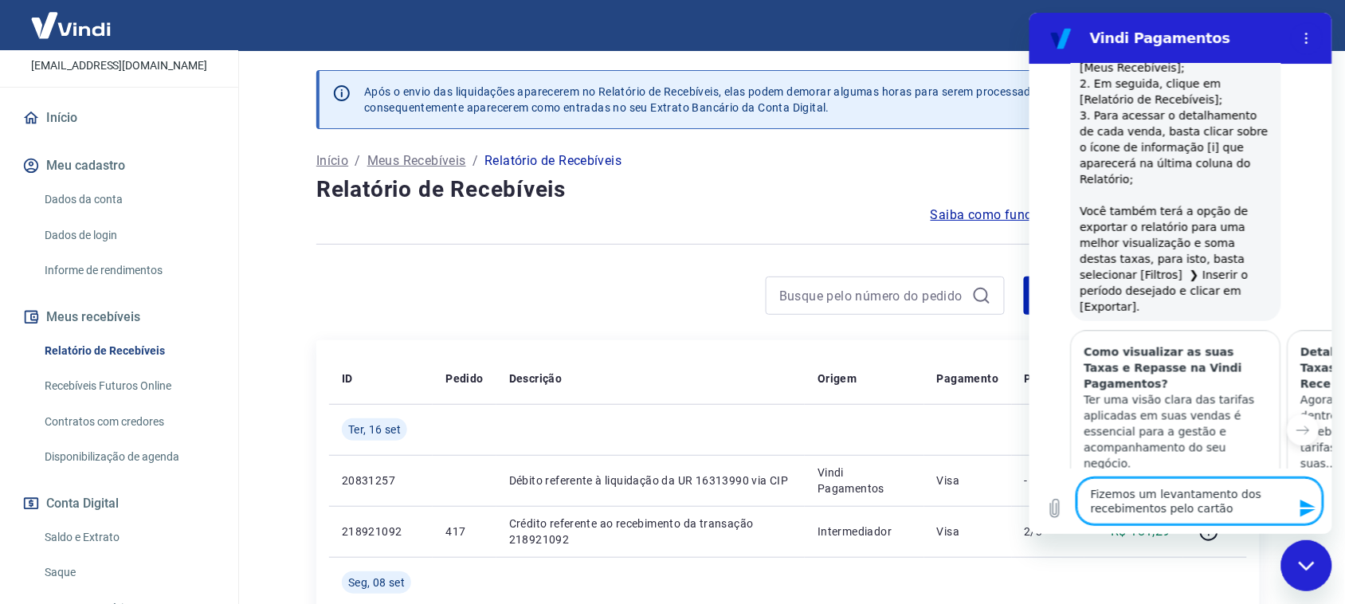
type textarea "Fizemos um levantamento dos recebimentos pelo cartão p"
type textarea "x"
type textarea "Fizemos um levantamento dos recebimentos pelo cartão pa"
type textarea "x"
type textarea "Fizemos um levantamento dos recebimentos pelo cartão par"
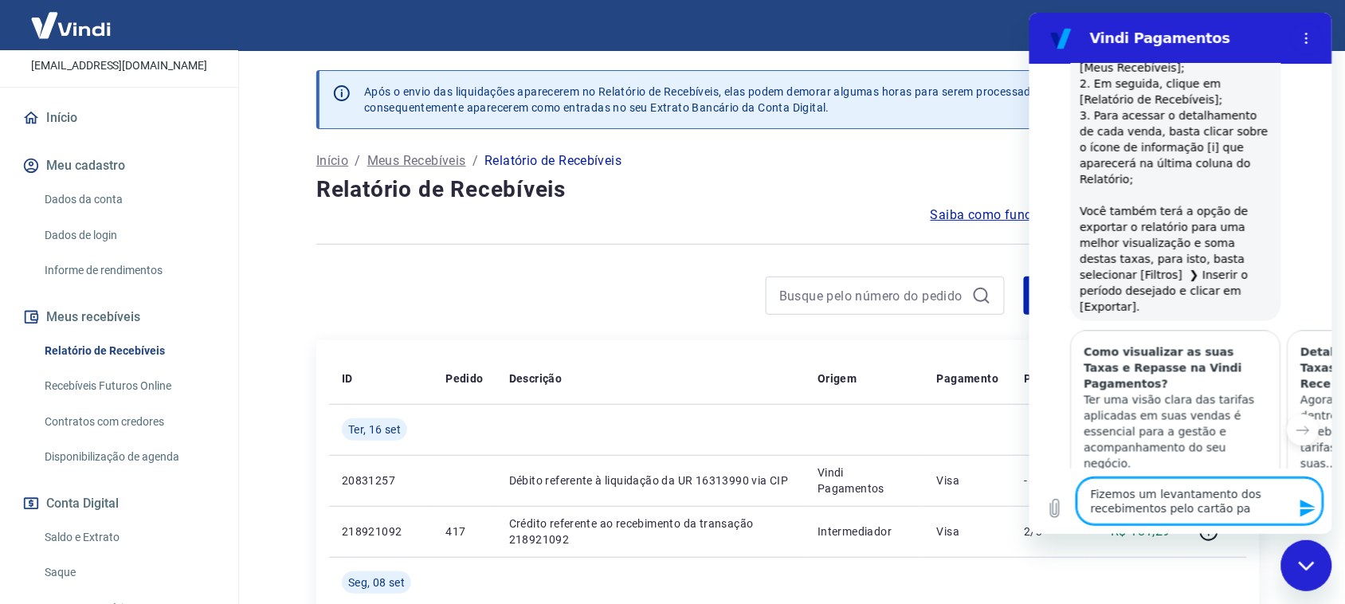
type textarea "x"
type textarea "Fizemos um levantamento dos recebimentos pelo cartão parc"
type textarea "x"
type textarea "Fizemos um levantamento dos recebimentos pelo cartão parce"
type textarea "x"
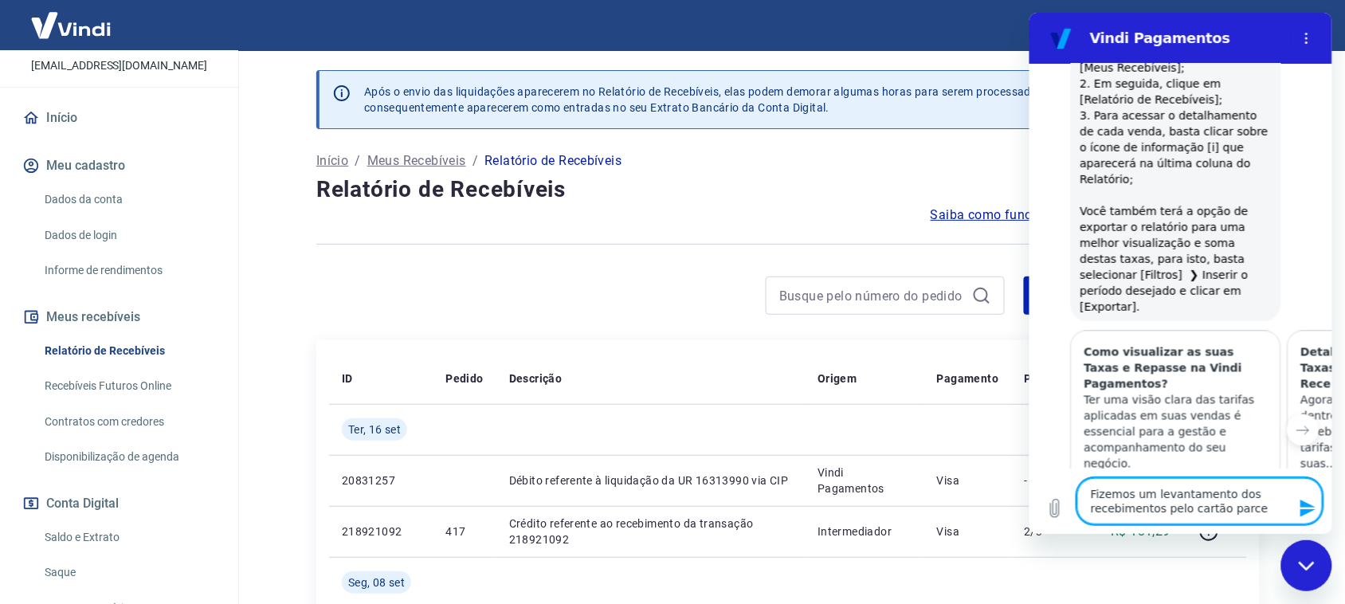
type textarea "Fizemos um levantamento dos recebimentos pelo cartão parcel"
type textarea "x"
type textarea "Fizemos um levantamento dos recebimentos pelo cartão parcela"
type textarea "x"
type textarea "Fizemos um levantamento dos recebimentos pelo cartão parcelad"
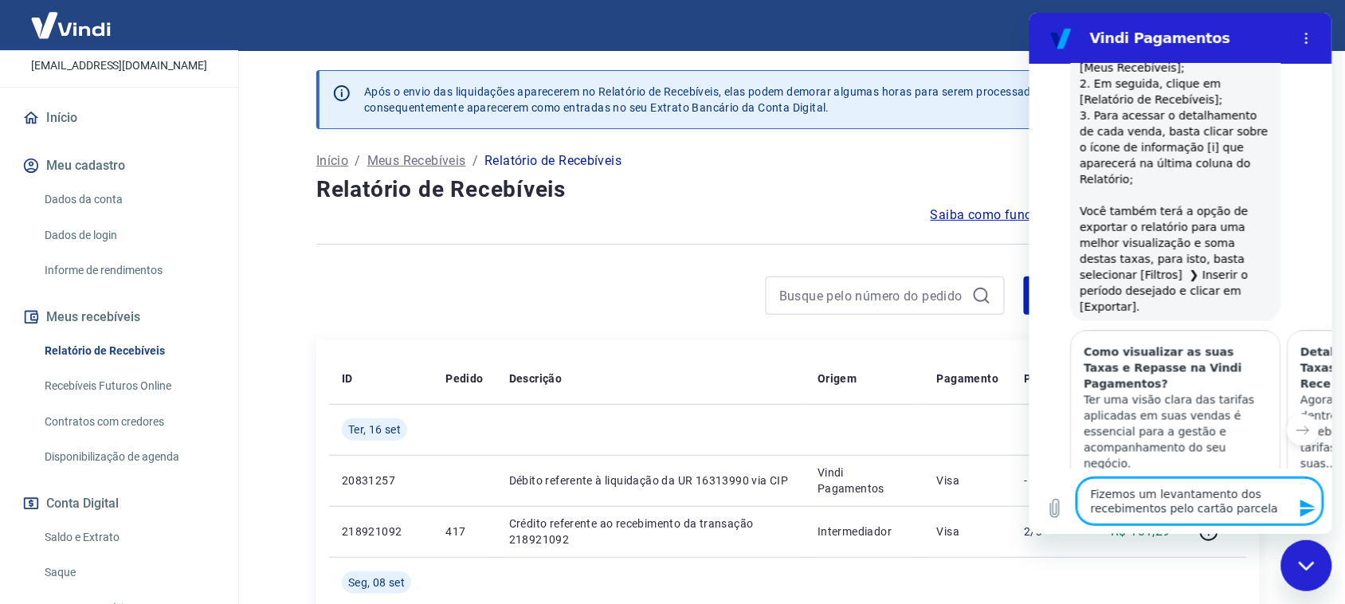
type textarea "x"
type textarea "Fizemos um levantamento dos recebimentos pelo cartão parcelado"
type textarea "x"
type textarea "Fizemos um levantamento dos recebimentos pelo cartão parcelado"
type textarea "x"
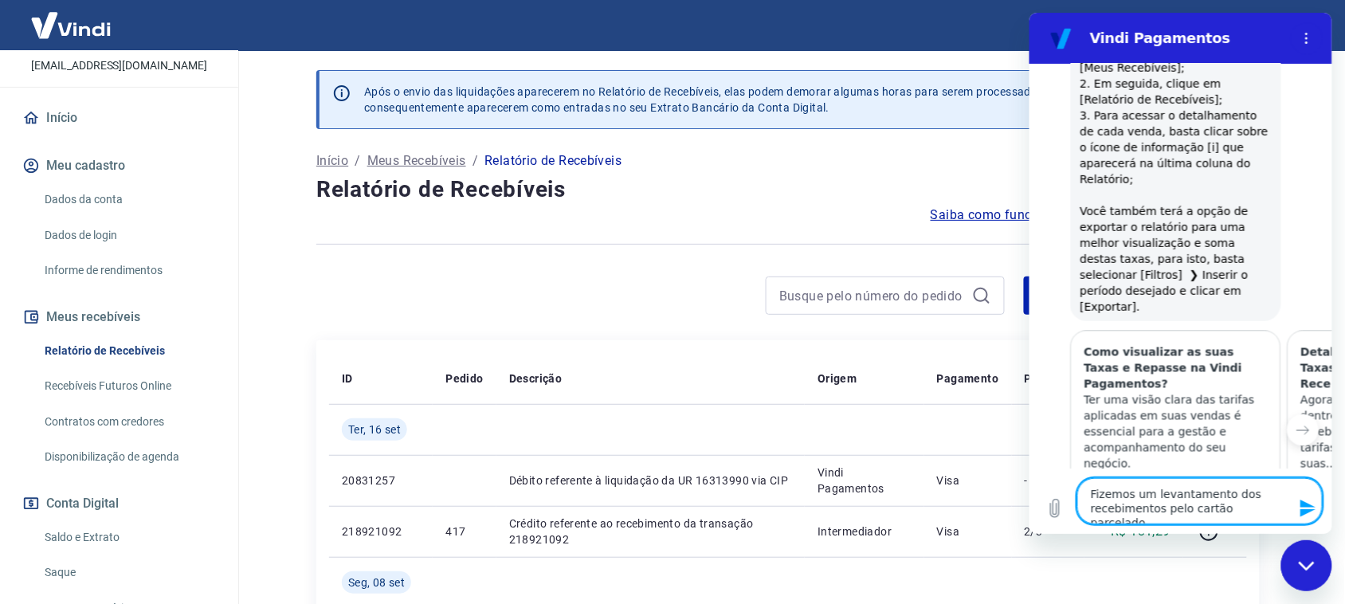
type textarea "Fizemos um levantamento dos recebimentos pelo cartão parcelado e"
type textarea "x"
type textarea "Fizemos um levantamento dos recebimentos pelo cartão parcelado e"
type textarea "x"
type textarea "Fizemos um levantamento dos recebimentos pelo cartão parcelado e a"
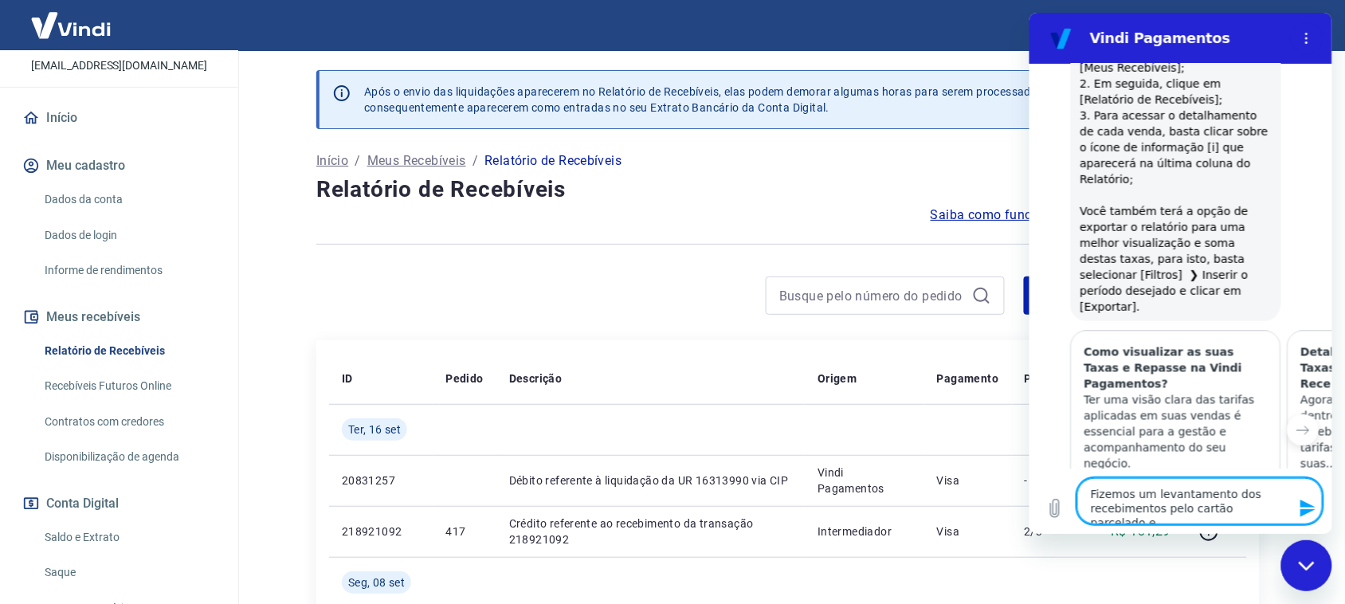
type textarea "x"
type textarea "Fizemos um levantamento dos recebimentos pelo cartão parcelado e a"
type textarea "x"
type textarea "Fizemos um levantamento dos recebimentos pelo cartão parcelado e a t"
type textarea "x"
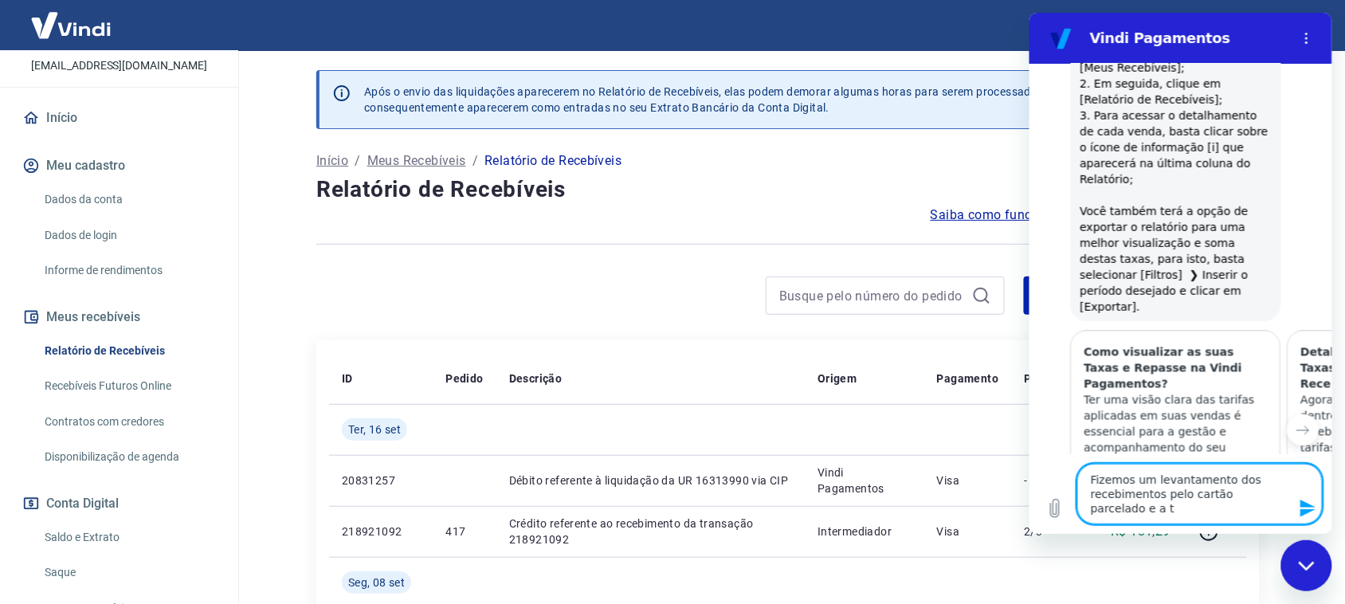
type textarea "Fizemos um levantamento dos recebimentos pelo cartão parcelado e a ta"
type textarea "x"
type textarea "Fizemos um levantamento dos recebimentos pelo cartão parcelado e a tax"
type textarea "x"
type textarea "Fizemos um levantamento dos recebimentos pelo cartão parcelado e a taxa"
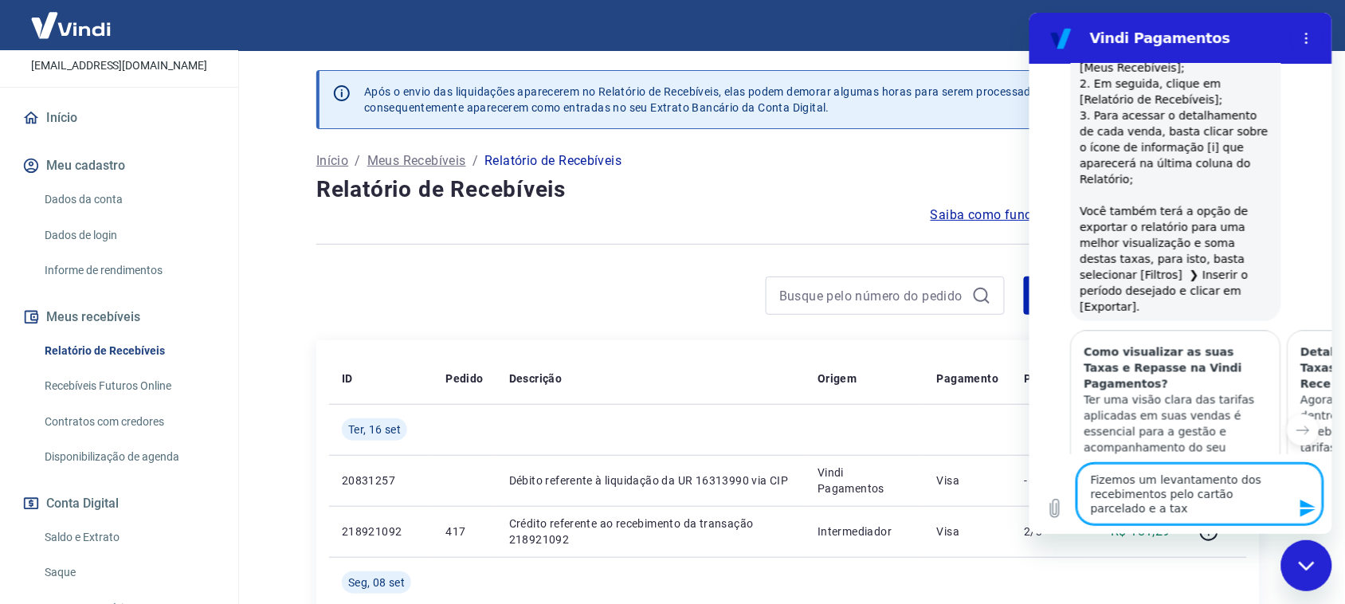
type textarea "x"
type textarea "Fizemos um levantamento dos recebimentos pelo cartão parcelado e a taxa"
type textarea "x"
type textarea "Fizemos um levantamento dos recebimentos pelo cartão parcelado e a taxa f"
type textarea "x"
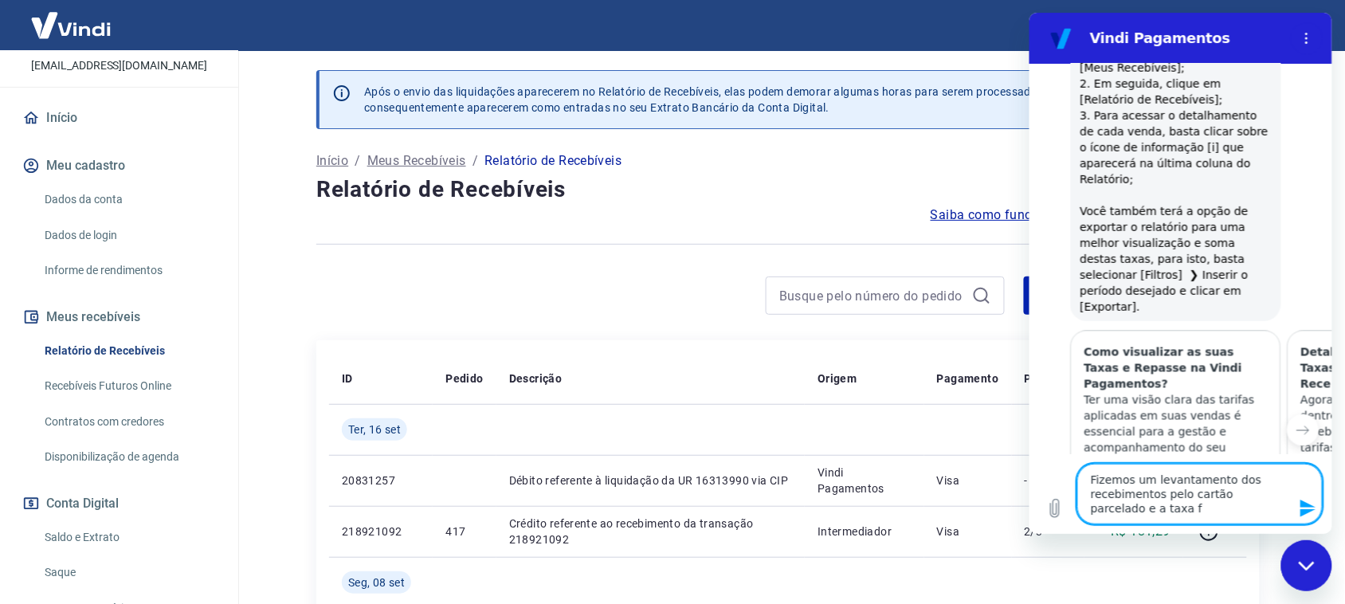
type textarea "Fizemos um levantamento dos recebimentos pelo cartão parcelado e a taxa fi"
type textarea "x"
type textarea "Fizemos um levantamento dos recebimentos pelo cartão parcelado e a taxa fic"
type textarea "x"
type textarea "Fizemos um levantamento dos recebimentos pelo cartão parcelado e a taxa fico"
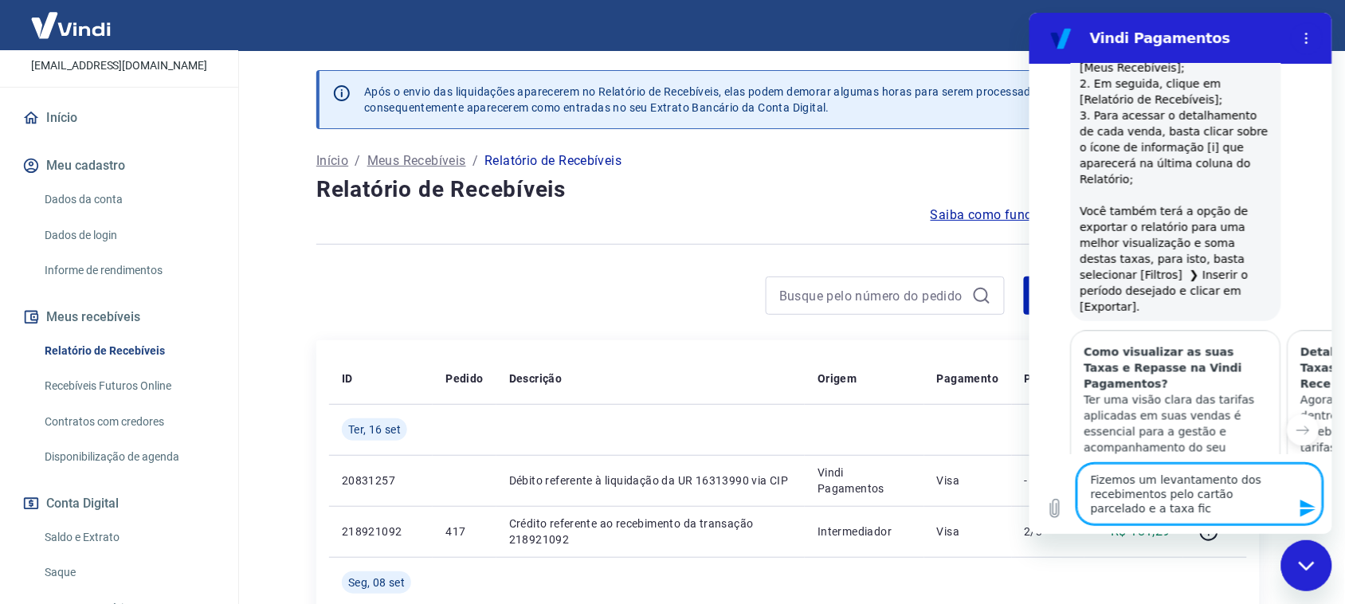
type textarea "x"
type textarea "Fizemos um levantamento dos recebimentos pelo cartão parcelado e a taxa ficou"
type textarea "x"
type textarea "Fizemos um levantamento dos recebimentos pelo cartão parcelado e a taxa ficou"
type textarea "x"
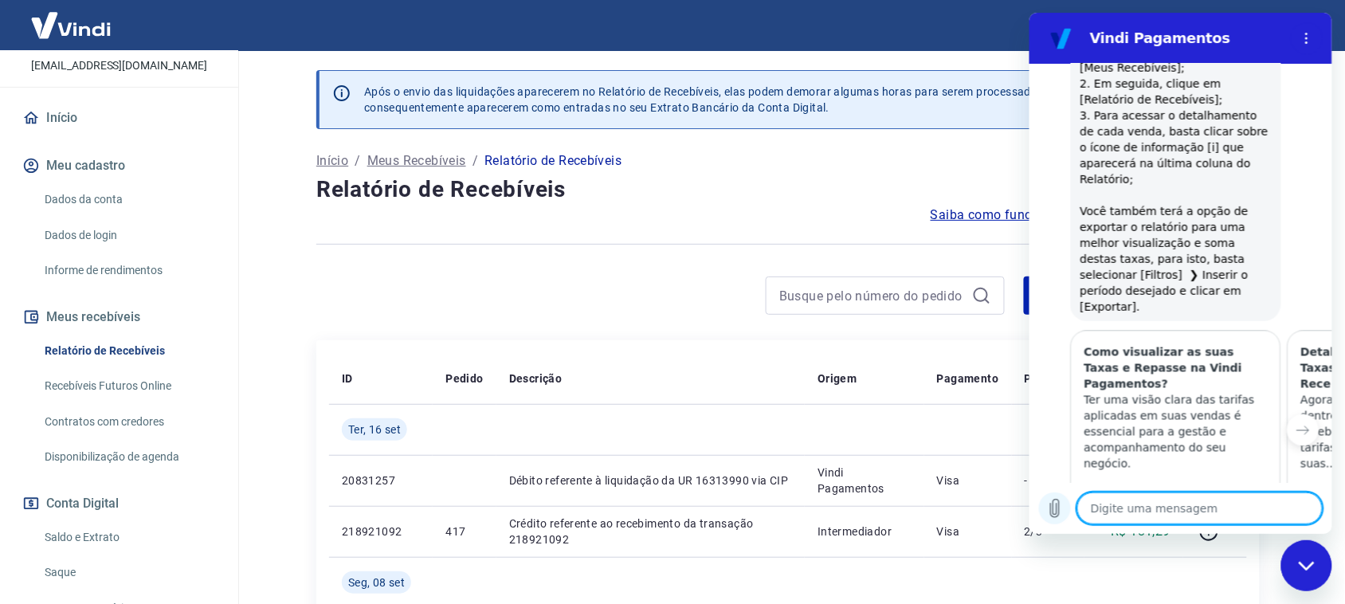
click at [1055, 505] on icon "Carregar arquivo" at bounding box center [1054, 509] width 9 height 18
click at [1142, 517] on textarea at bounding box center [1198, 508] width 245 height 32
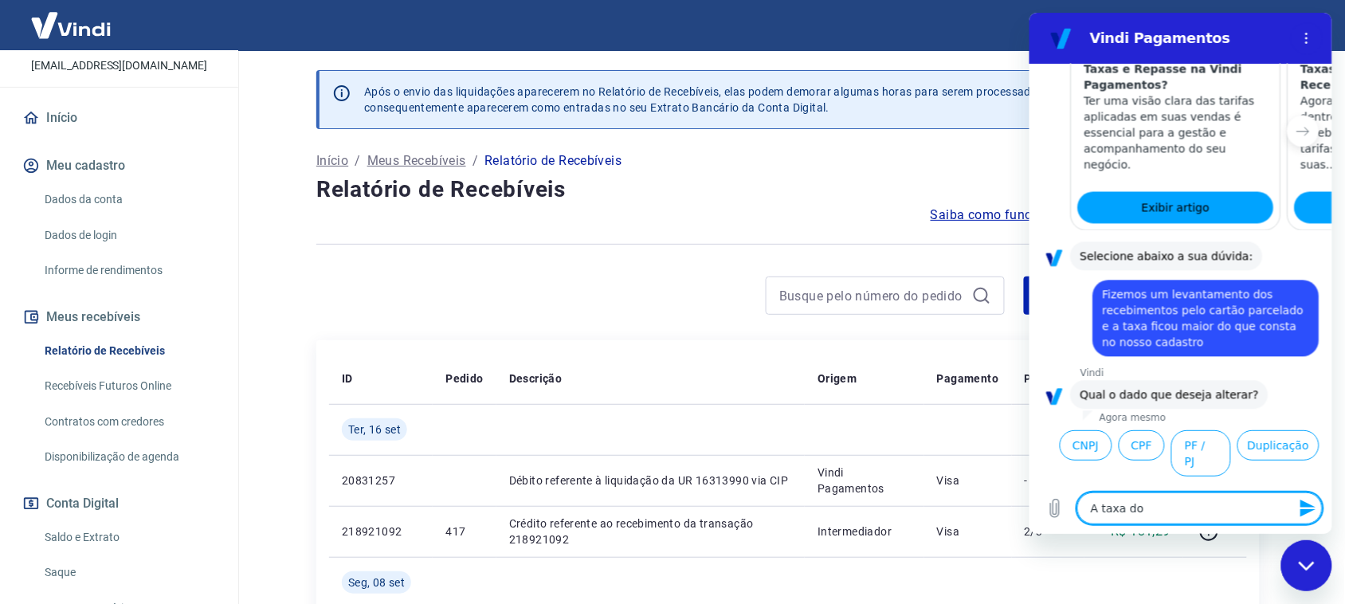
scroll to position [1022, 0]
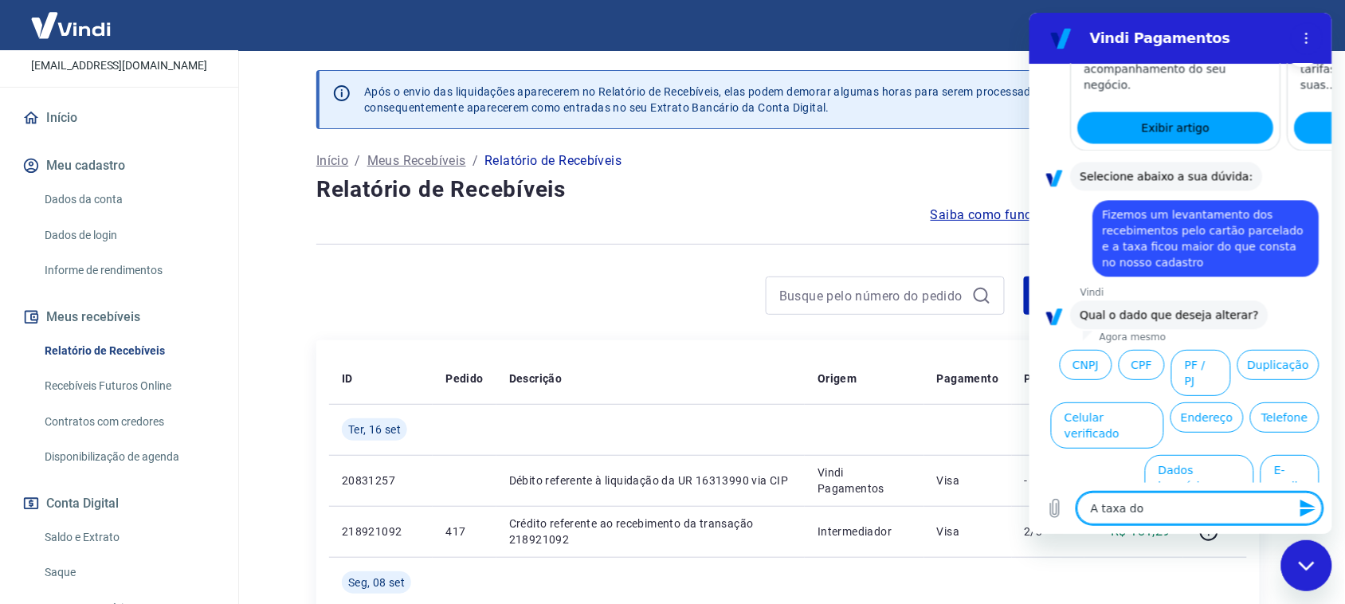
drag, startPoint x: 1186, startPoint y: 508, endPoint x: 1074, endPoint y: 516, distance: 112.7
click at [1074, 516] on div "Digite uma mensagem A taxa do x" at bounding box center [1180, 508] width 303 height 51
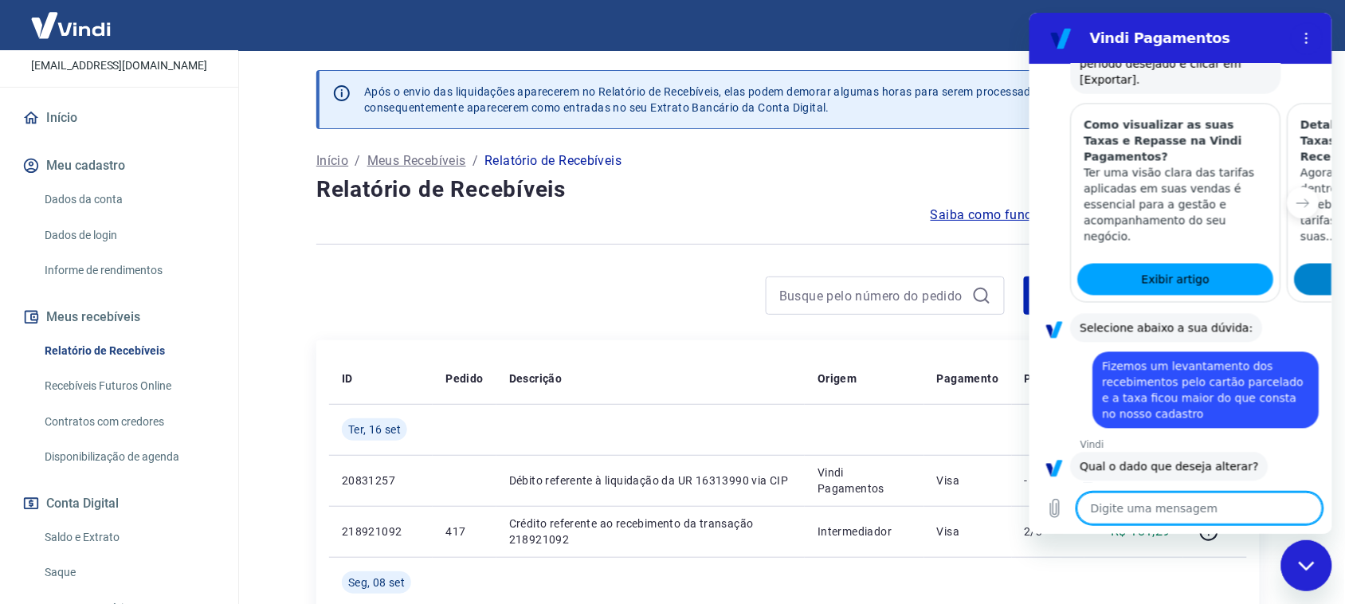
scroll to position [823, 0]
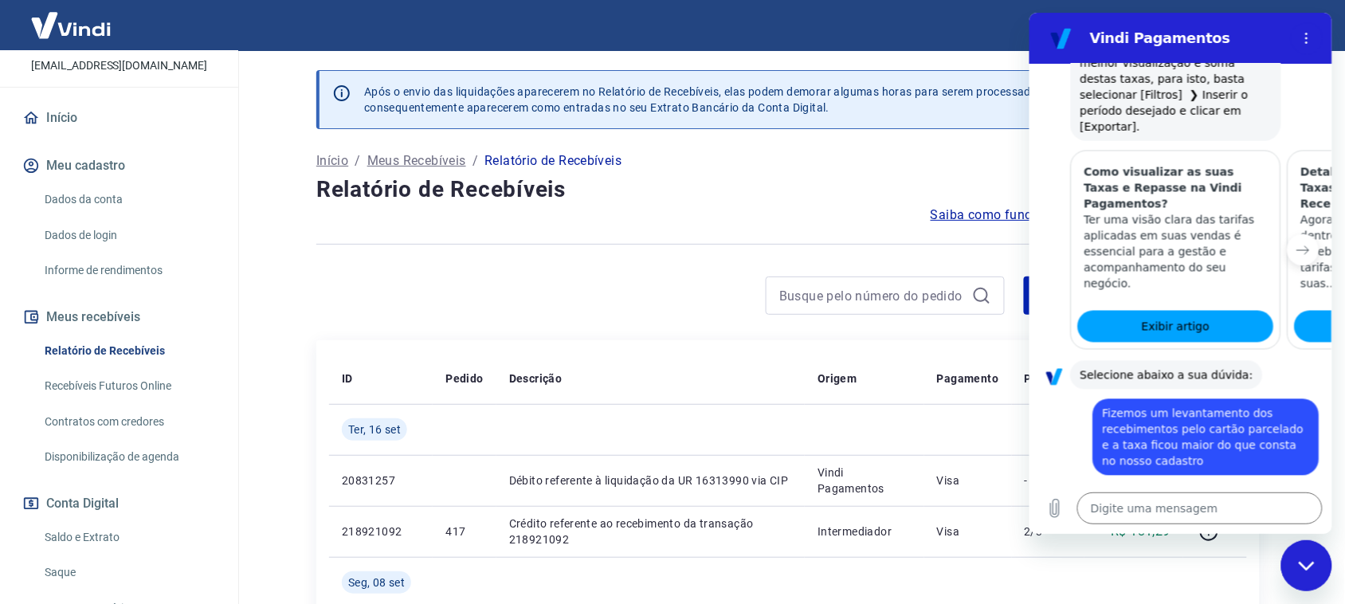
click at [1297, 247] on icon "Próximo item" at bounding box center [1303, 251] width 12 height 8
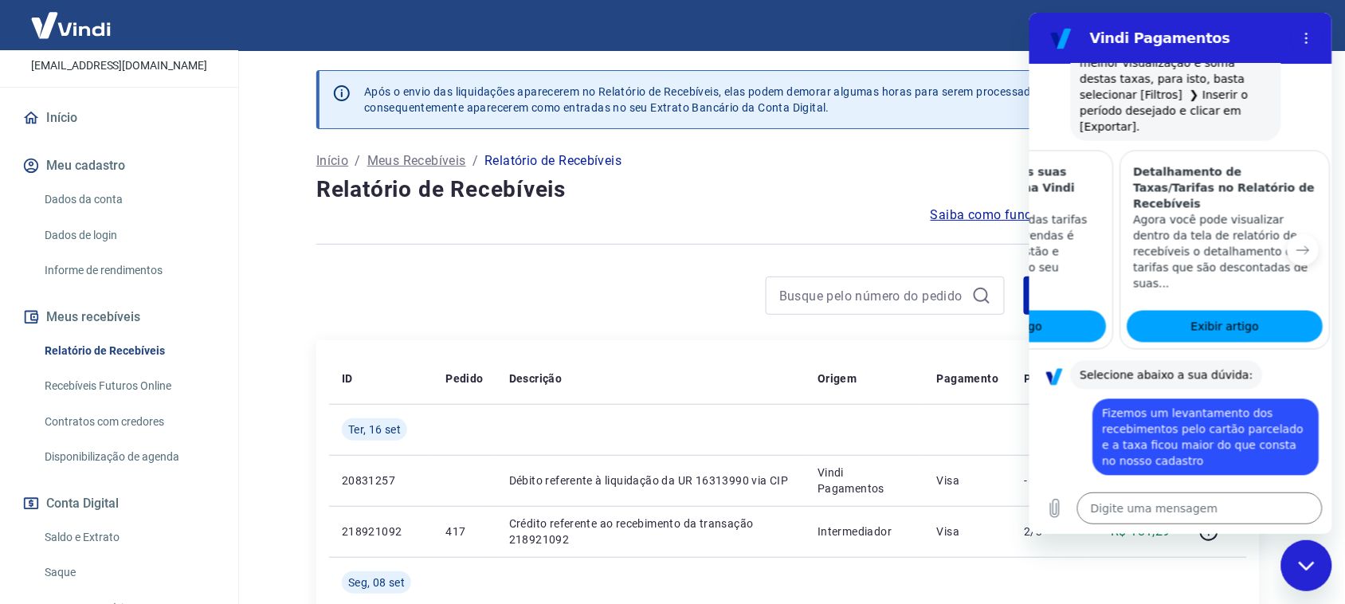
scroll to position [0, 193]
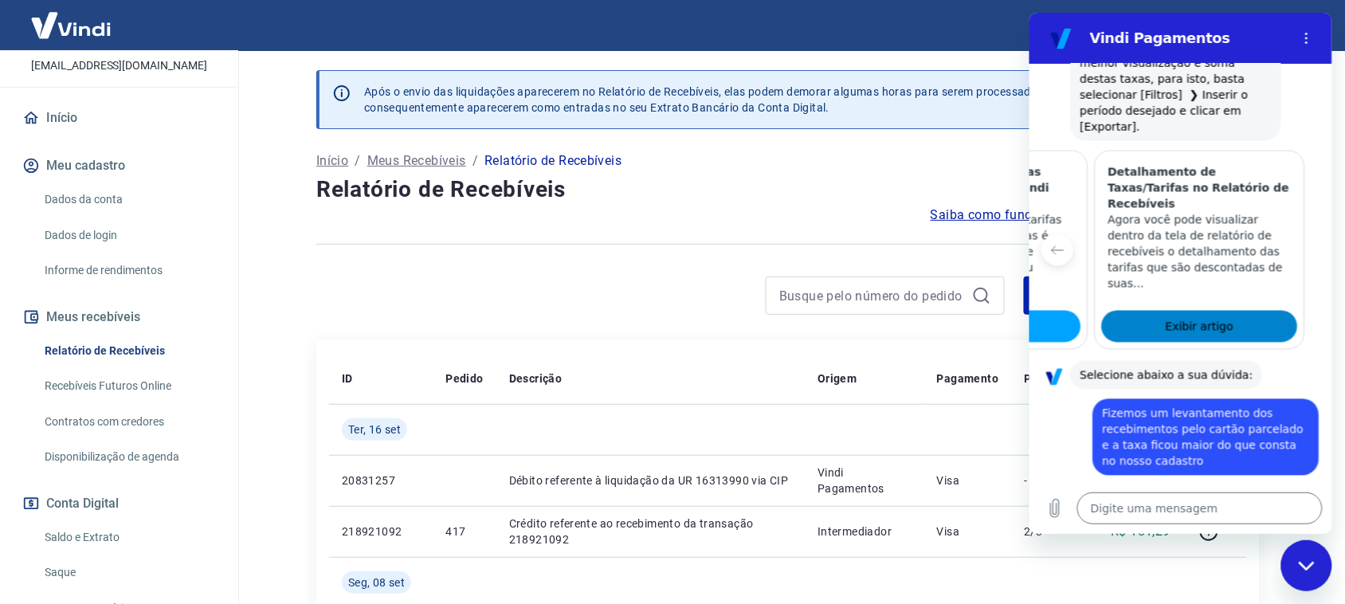
click at [1195, 317] on span "Exibir artigo" at bounding box center [1199, 326] width 68 height 19
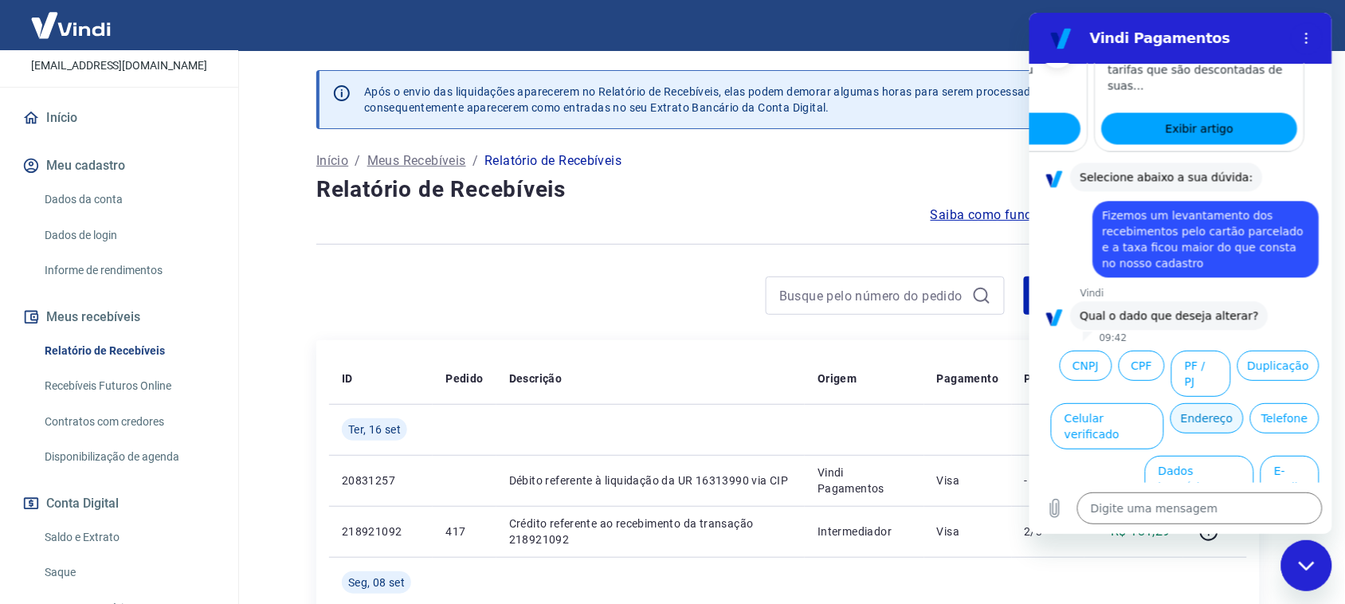
scroll to position [1022, 0]
click at [1148, 515] on textarea at bounding box center [1198, 508] width 245 height 32
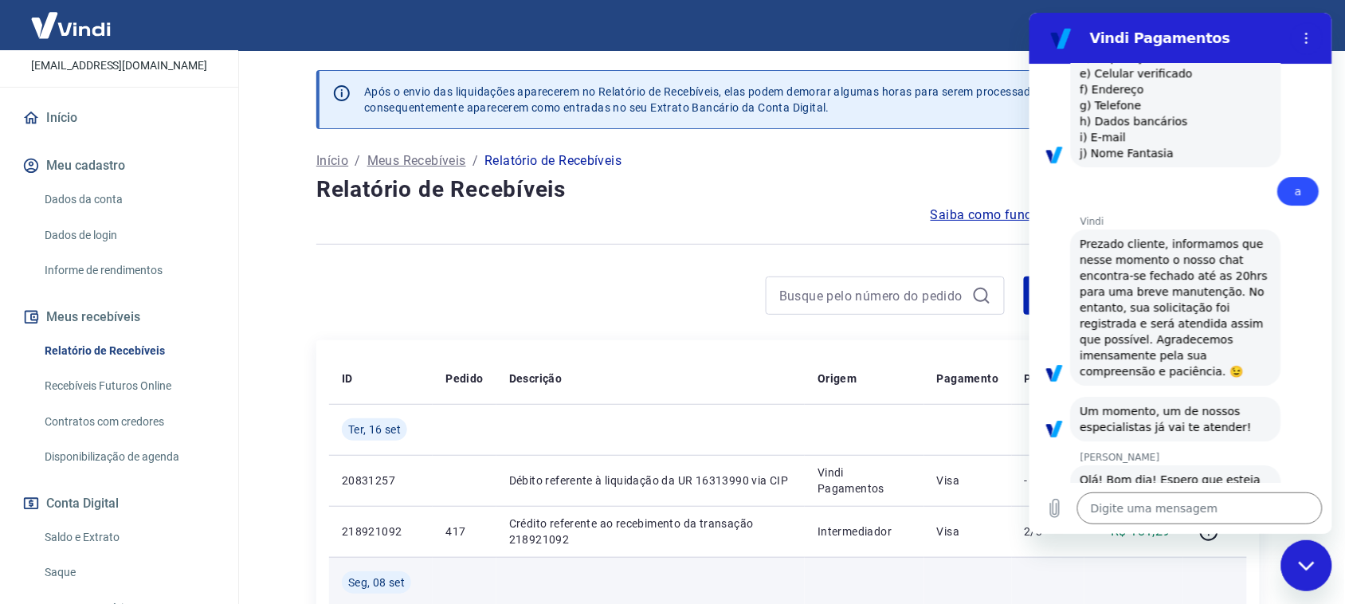
scroll to position [1526, 0]
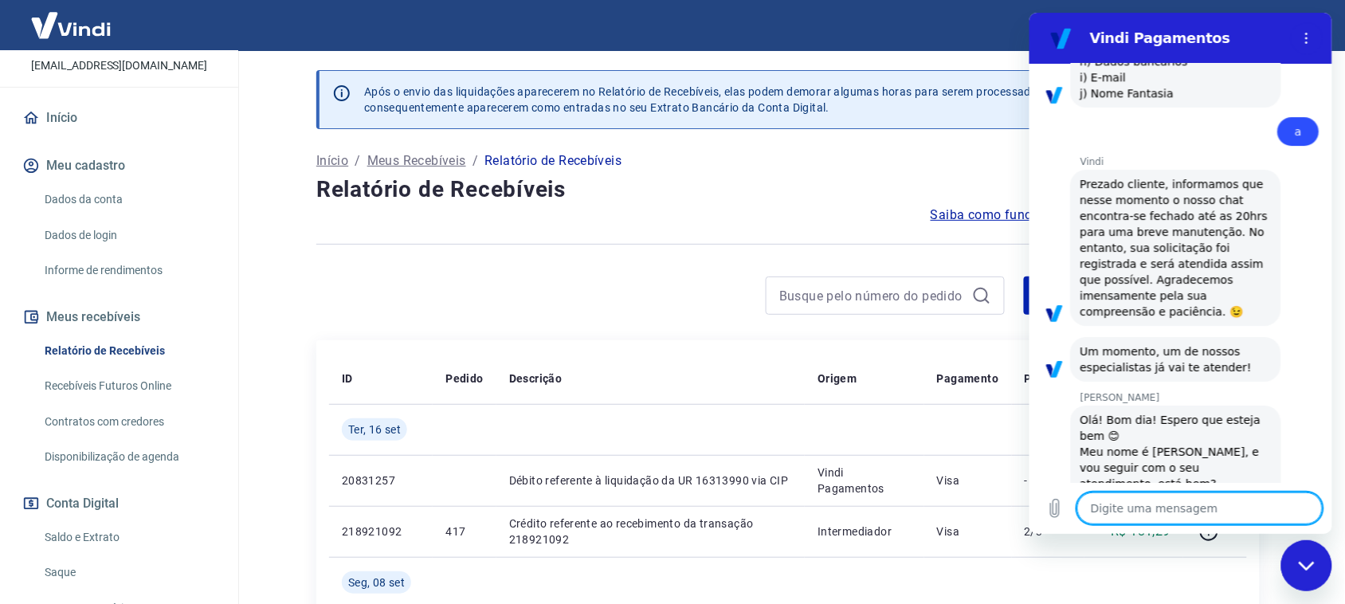
click at [1148, 512] on textarea at bounding box center [1198, 508] width 245 height 32
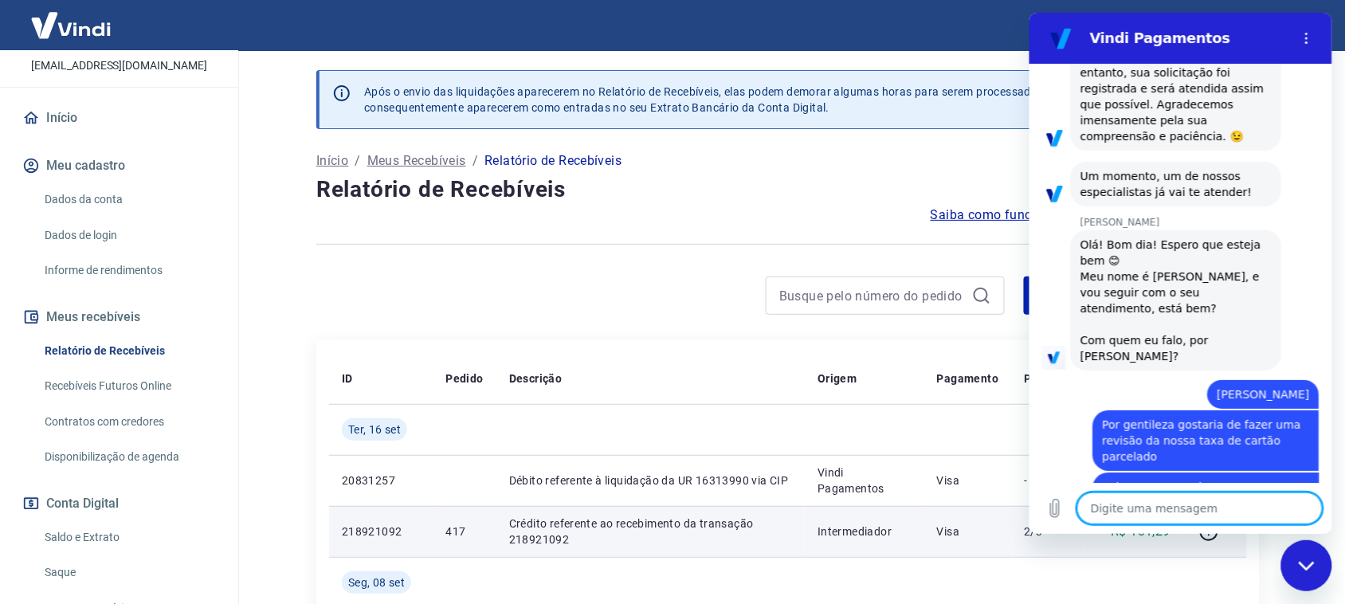
scroll to position [1703, 0]
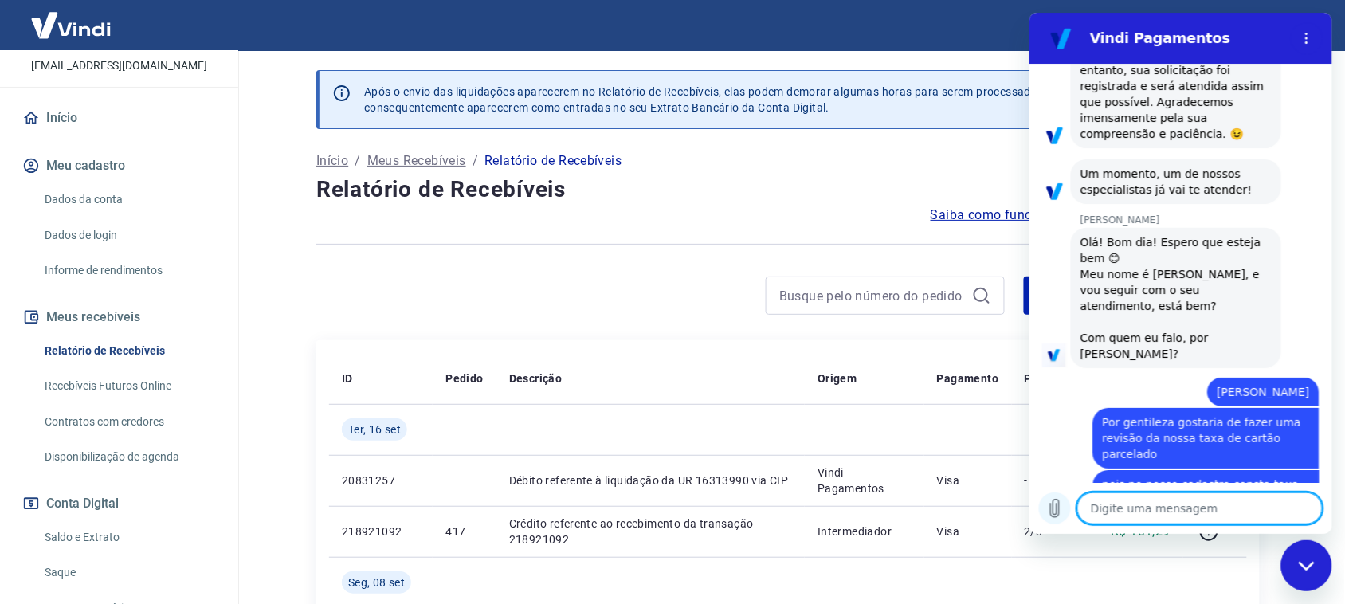
click at [1056, 505] on icon "Carregar arquivo" at bounding box center [1054, 509] width 9 height 18
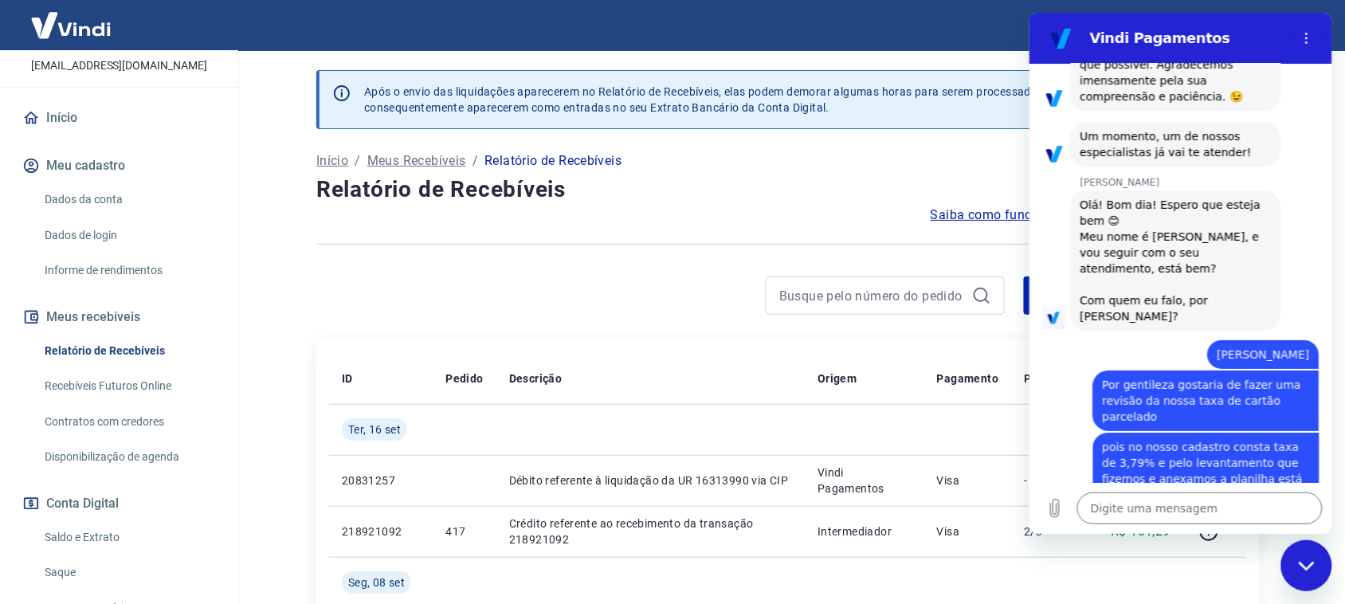
scroll to position [1797, 0]
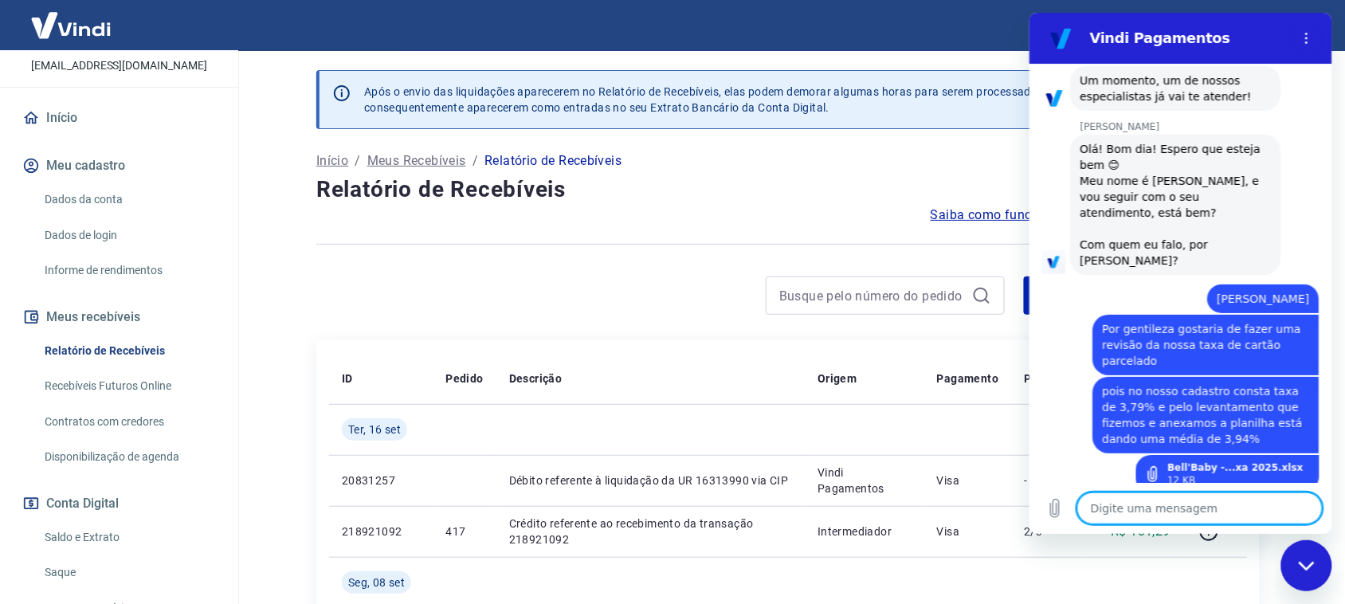
click at [1158, 515] on textarea at bounding box center [1198, 508] width 245 height 32
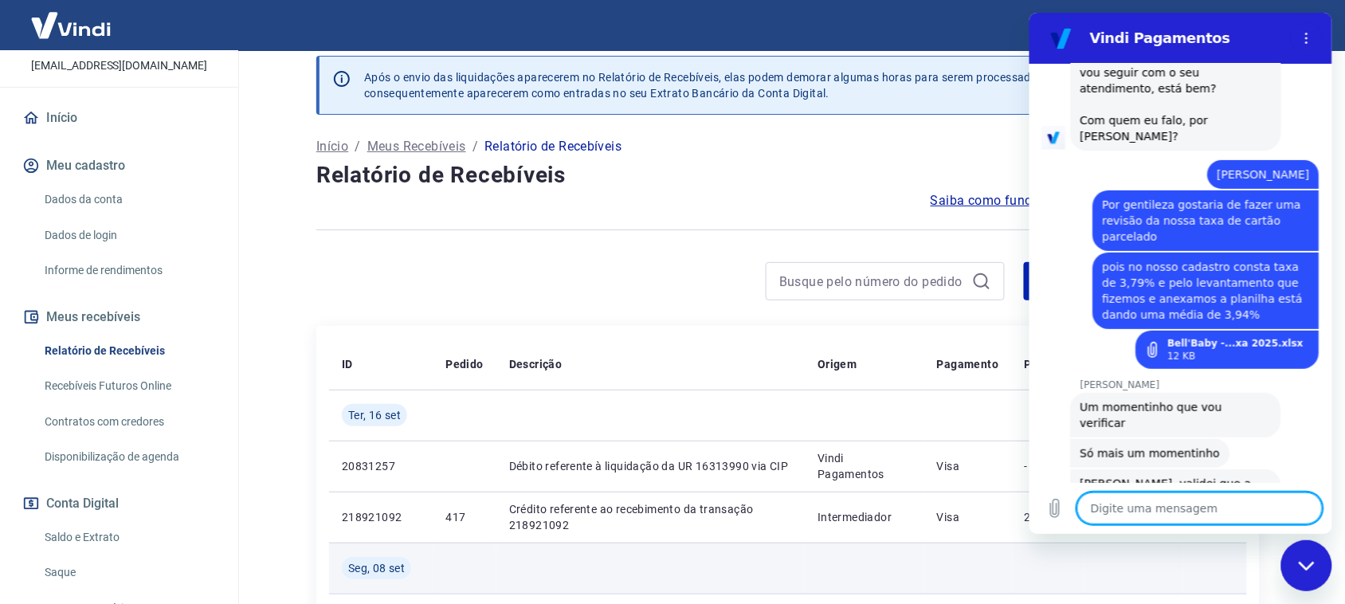
scroll to position [199, 0]
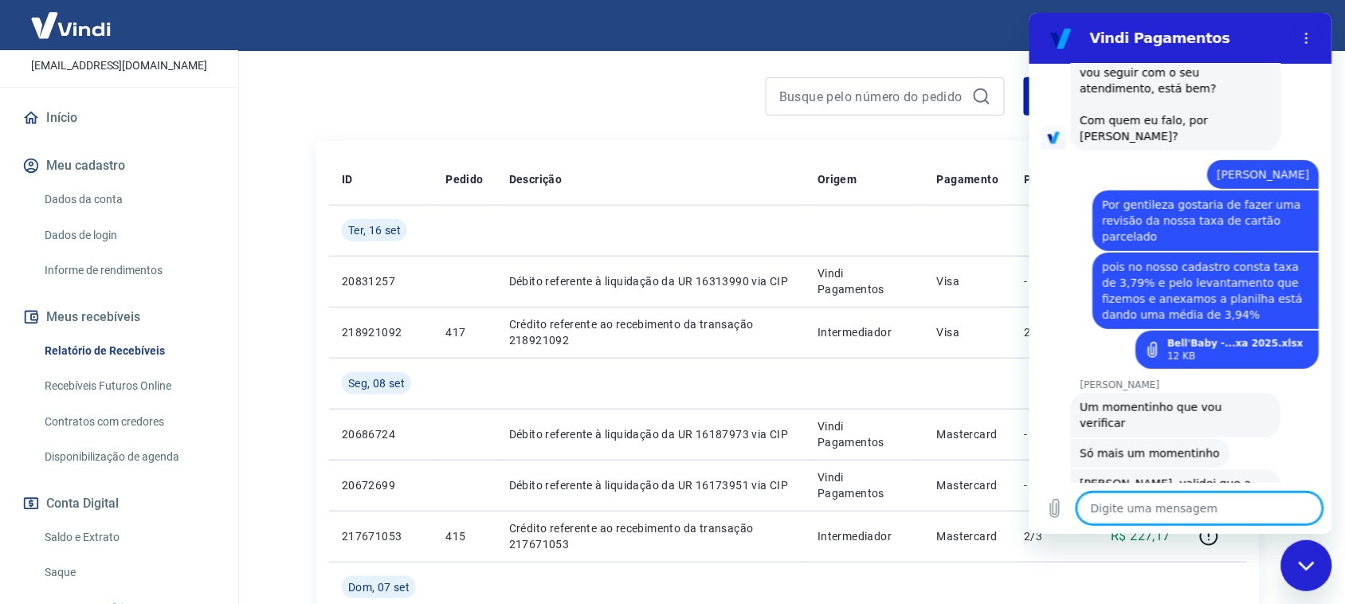
click at [1219, 515] on textarea at bounding box center [1198, 508] width 245 height 32
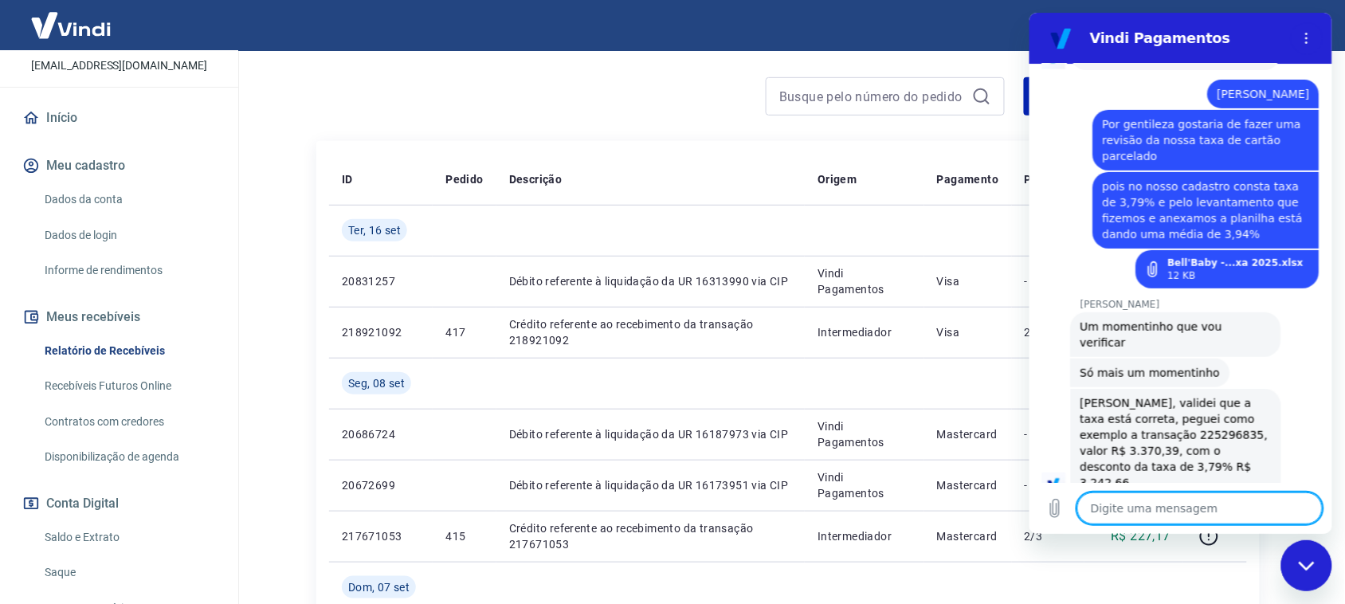
scroll to position [2005, 0]
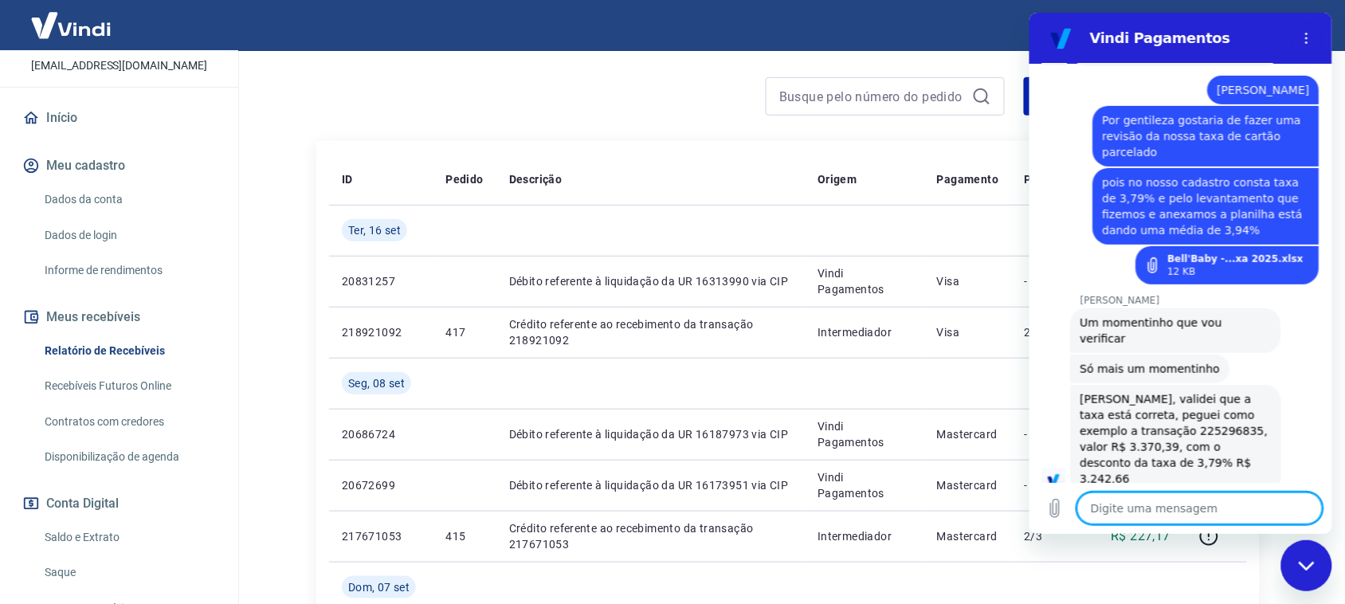
click at [1150, 511] on textarea at bounding box center [1198, 508] width 245 height 32
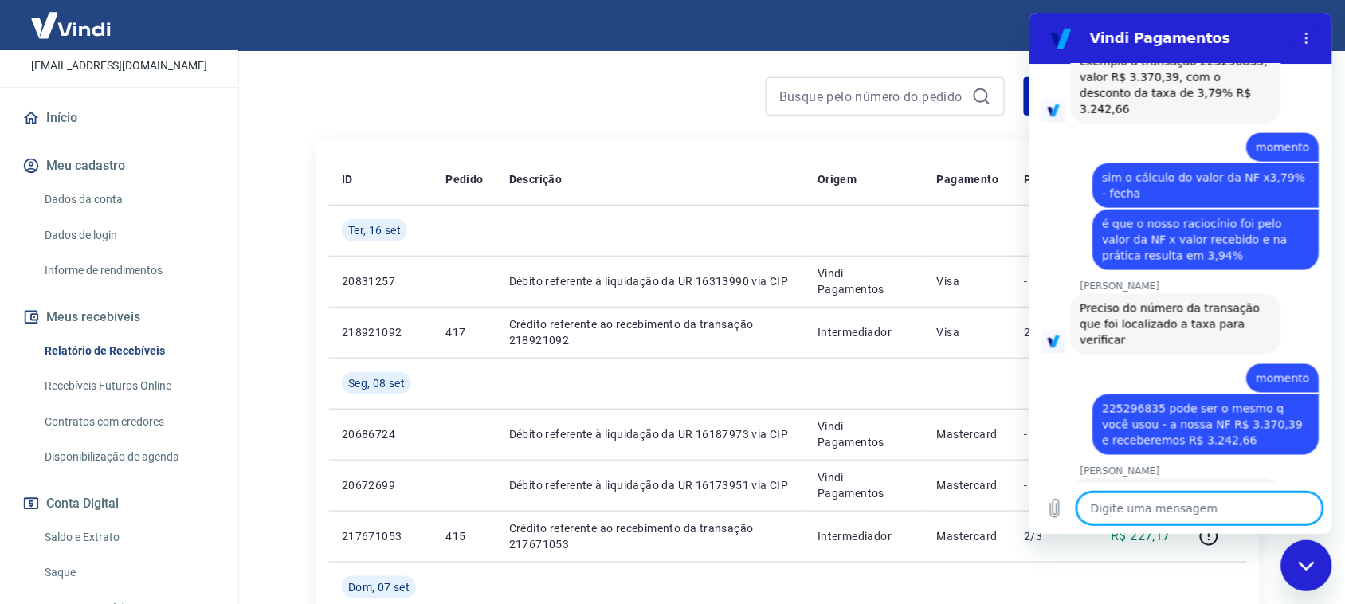
scroll to position [2459, 0]
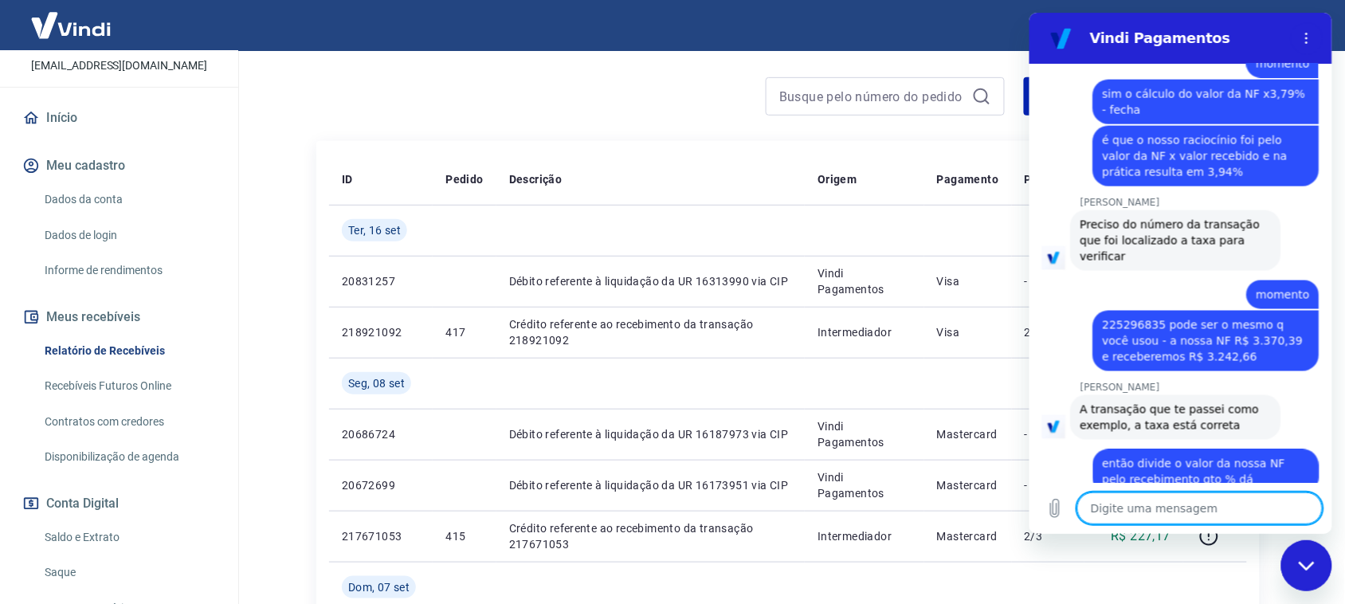
click at [1150, 503] on textarea at bounding box center [1198, 508] width 245 height 32
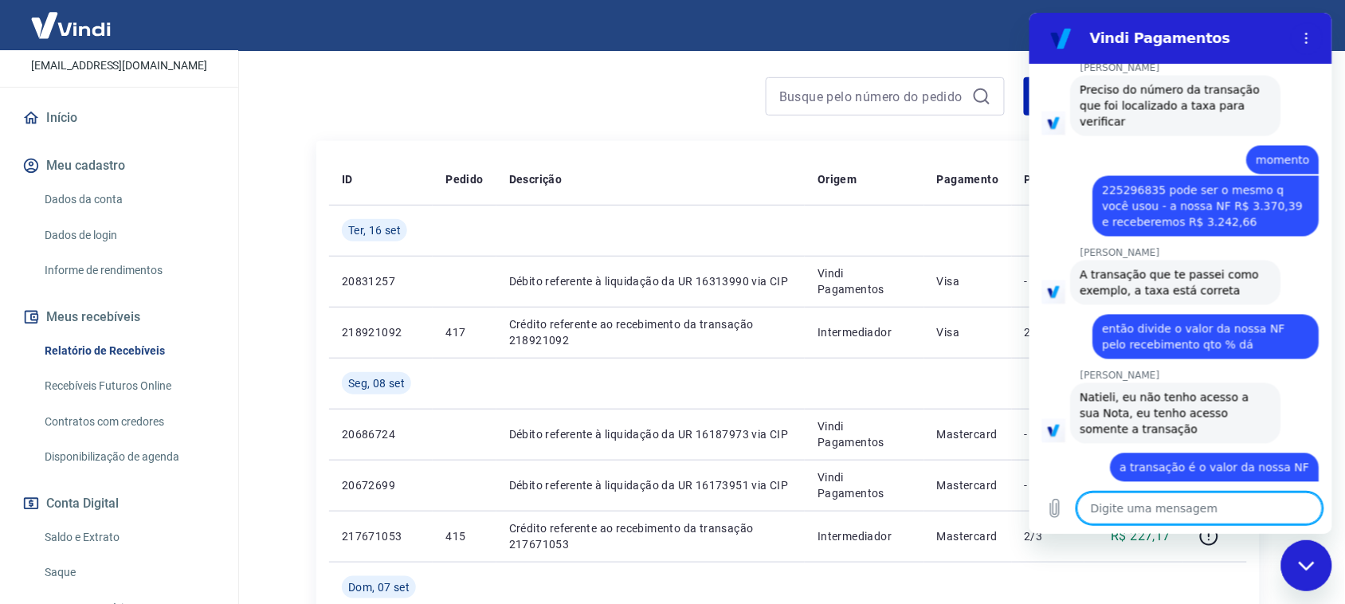
scroll to position [2596, 0]
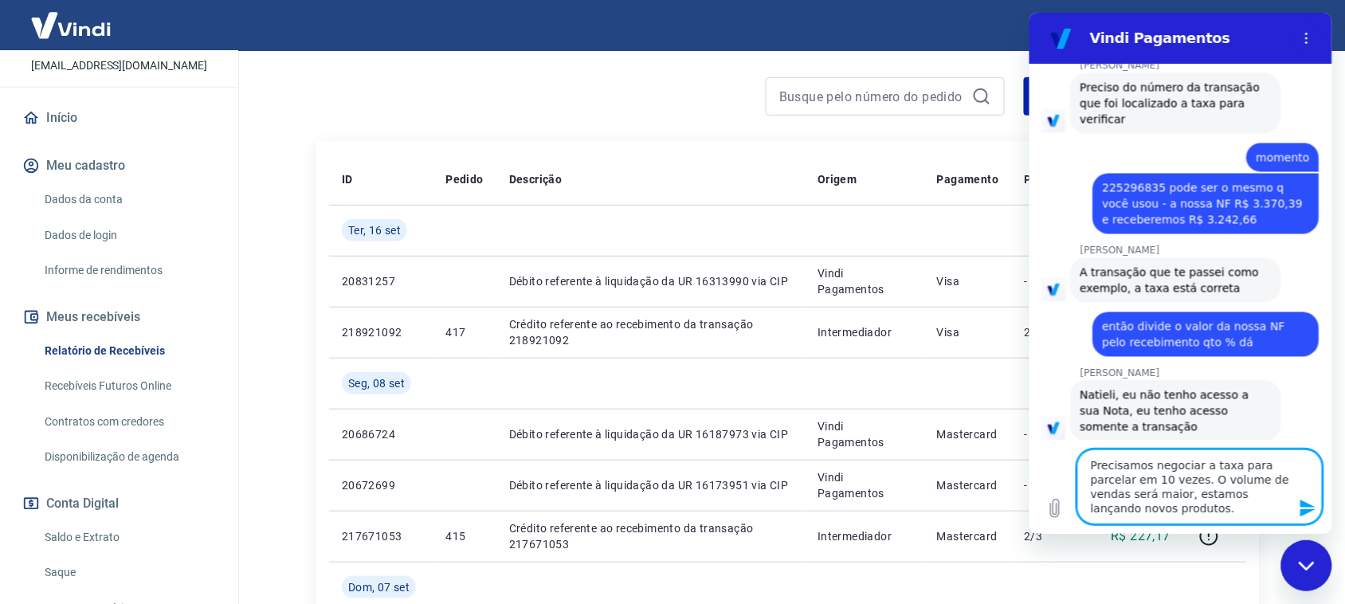
click at [1225, 467] on textarea "Precisamos negociar a taxa para parcelar em 10 vezes. O volume de vendas será m…" at bounding box center [1198, 486] width 245 height 75
drag, startPoint x: 1084, startPoint y: 480, endPoint x: 1191, endPoint y: 477, distance: 106.8
click at [1191, 477] on textarea "Precisamos negociar a taxa atual. parcelar em 10 vezes. O volume de vendas será…" at bounding box center [1198, 486] width 245 height 75
click at [1236, 511] on textarea "Precisamos negociar a taxa atual. O volume de vendas será maior, estamos lançan…" at bounding box center [1198, 494] width 245 height 61
drag, startPoint x: 1220, startPoint y: 493, endPoint x: 1278, endPoint y: 509, distance: 60.3
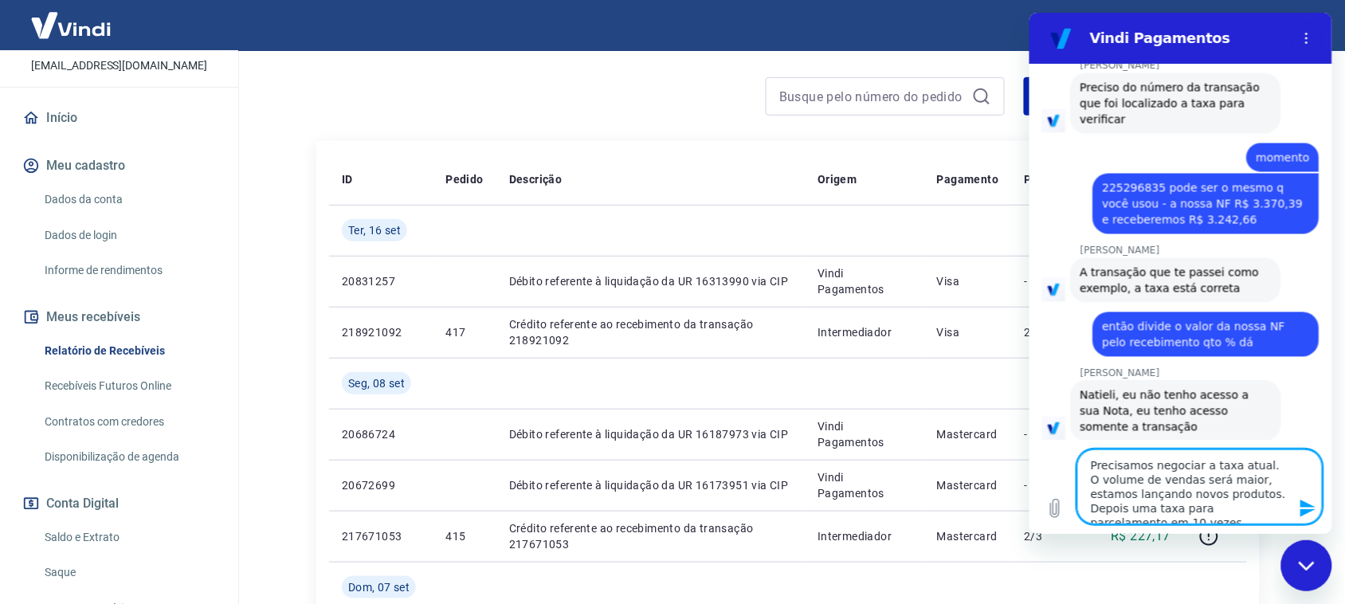
click at [1278, 509] on textarea "Precisamos negociar a taxa atual. O volume de vendas será maior, estamos lançan…" at bounding box center [1198, 486] width 245 height 75
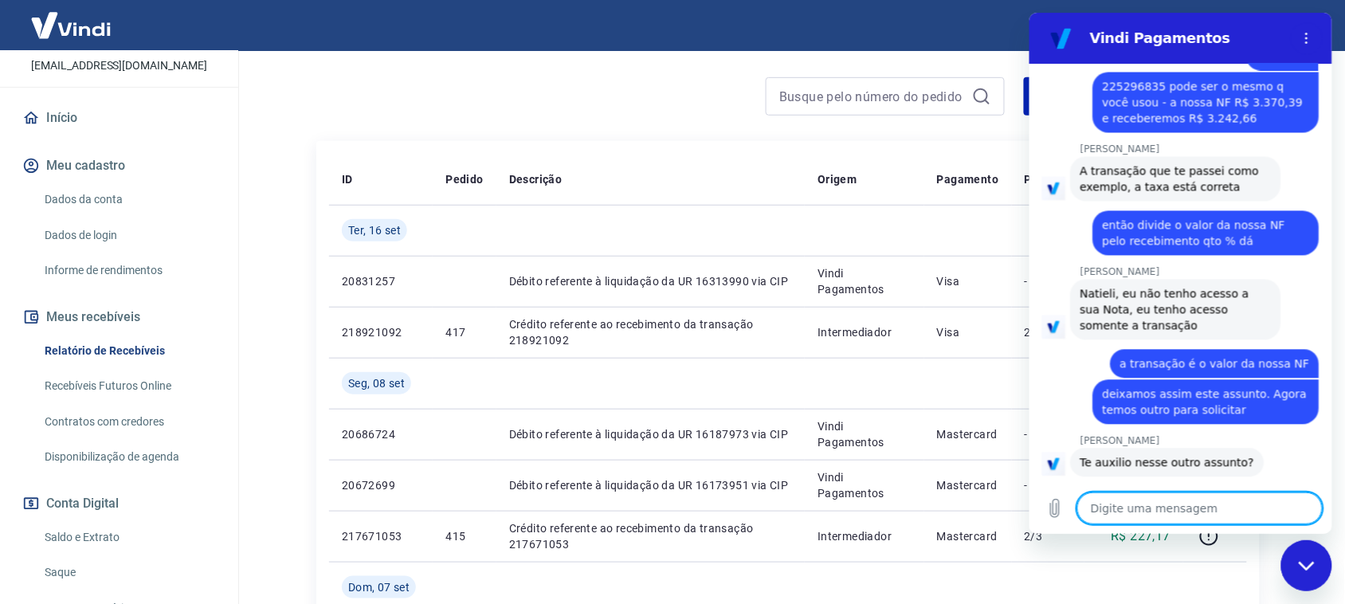
scroll to position [2796, 0]
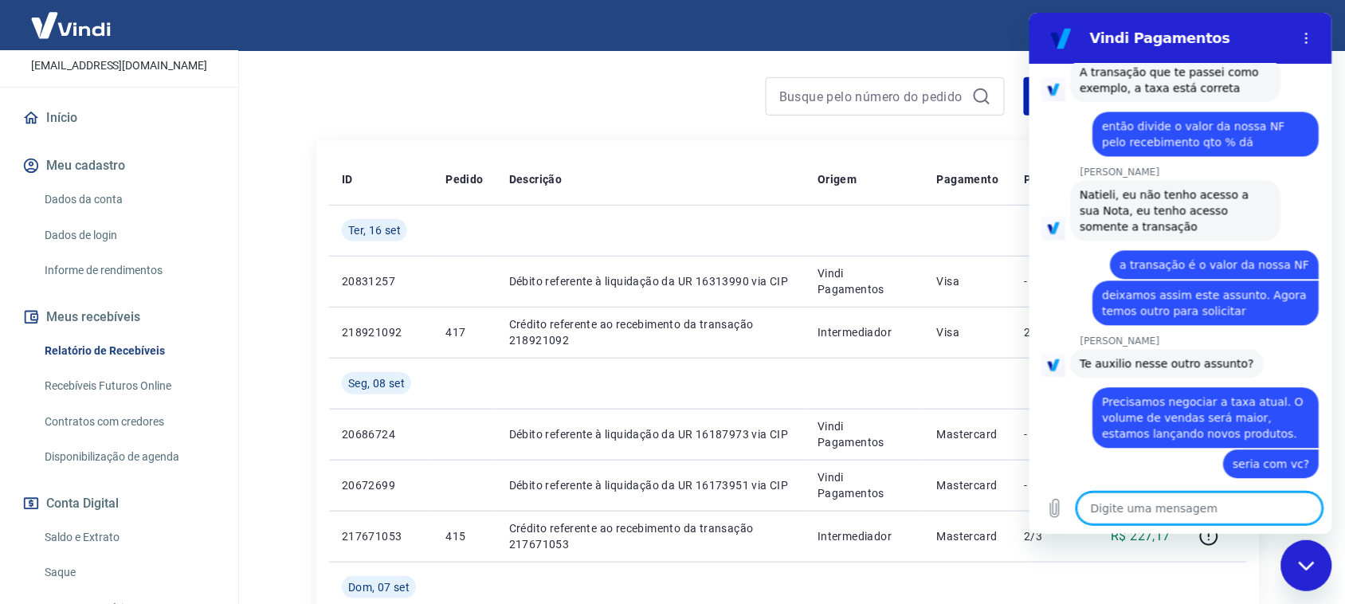
click at [1168, 523] on textarea at bounding box center [1198, 508] width 245 height 32
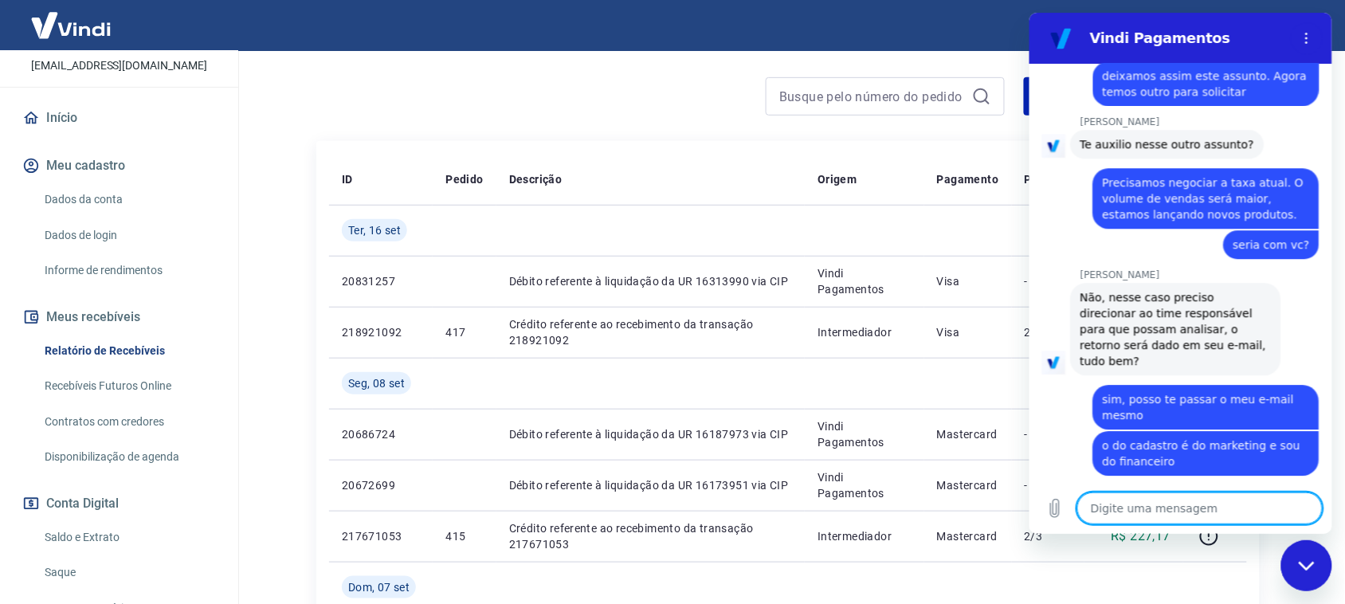
scroll to position [3018, 0]
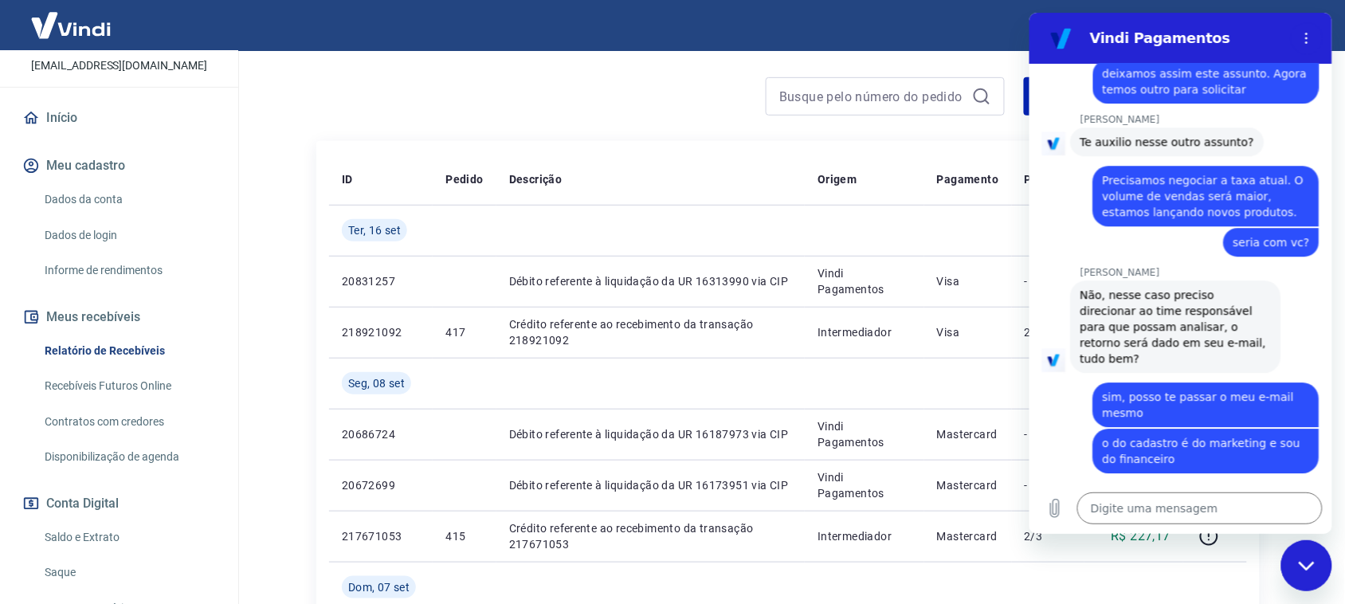
drag, startPoint x: 1274, startPoint y: 421, endPoint x: 1143, endPoint y: 441, distance: 132.1
click at [1143, 564] on div "diz: já te passo" at bounding box center [1174, 579] width 290 height 30
click at [1127, 512] on textarea at bounding box center [1198, 508] width 245 height 32
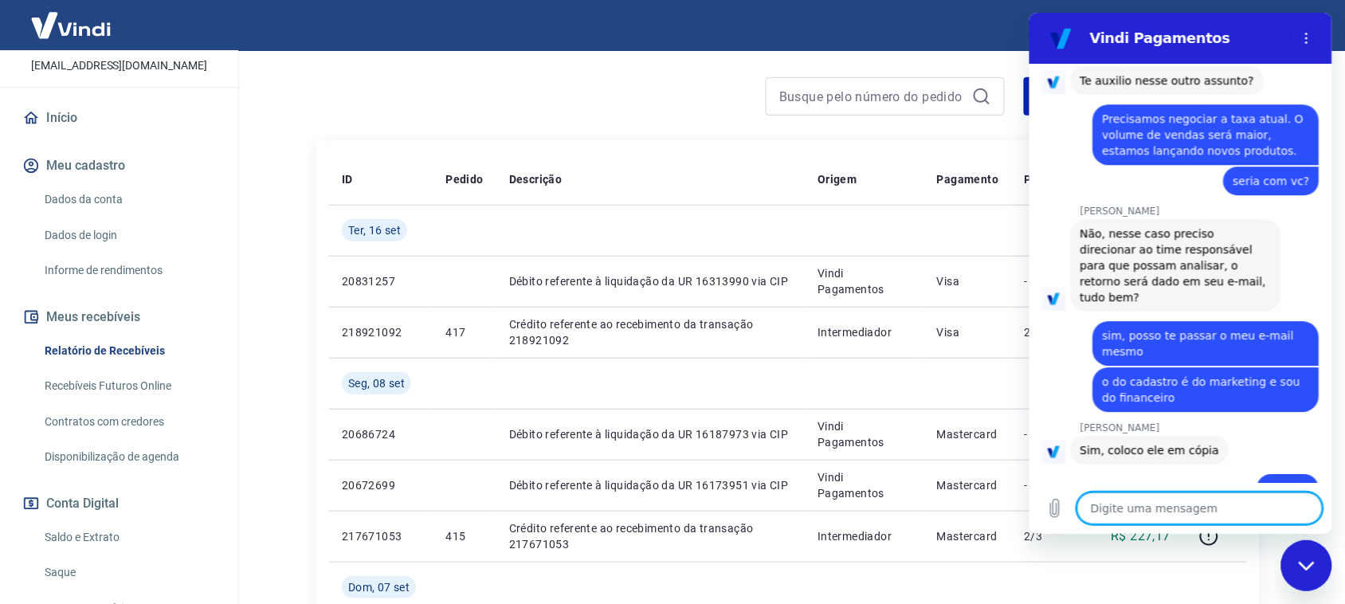
scroll to position [3131, 0]
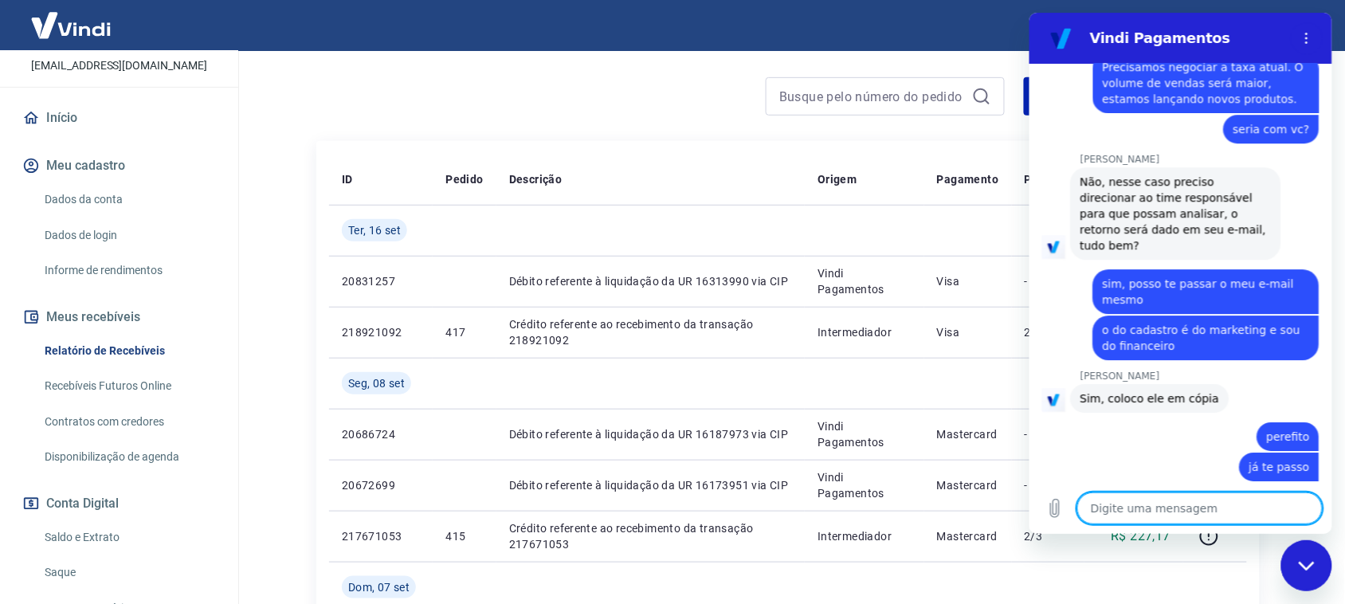
click at [1126, 511] on textarea at bounding box center [1198, 508] width 245 height 32
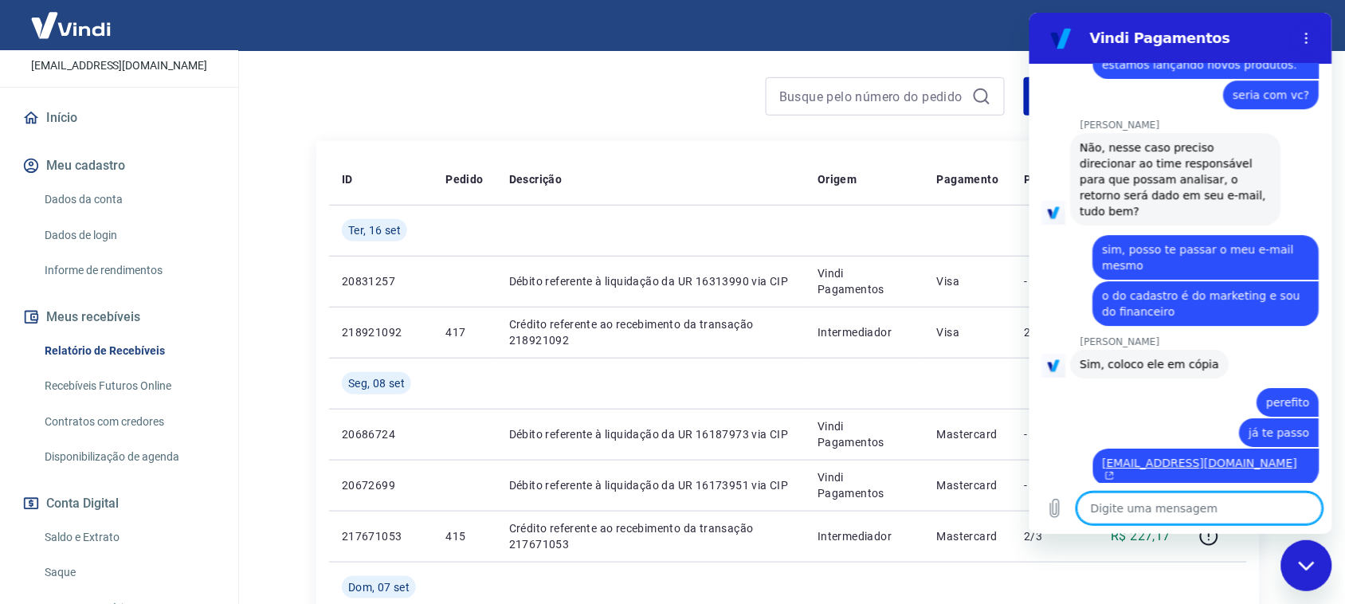
scroll to position [3169, 0]
